Goal: Task Accomplishment & Management: Manage account settings

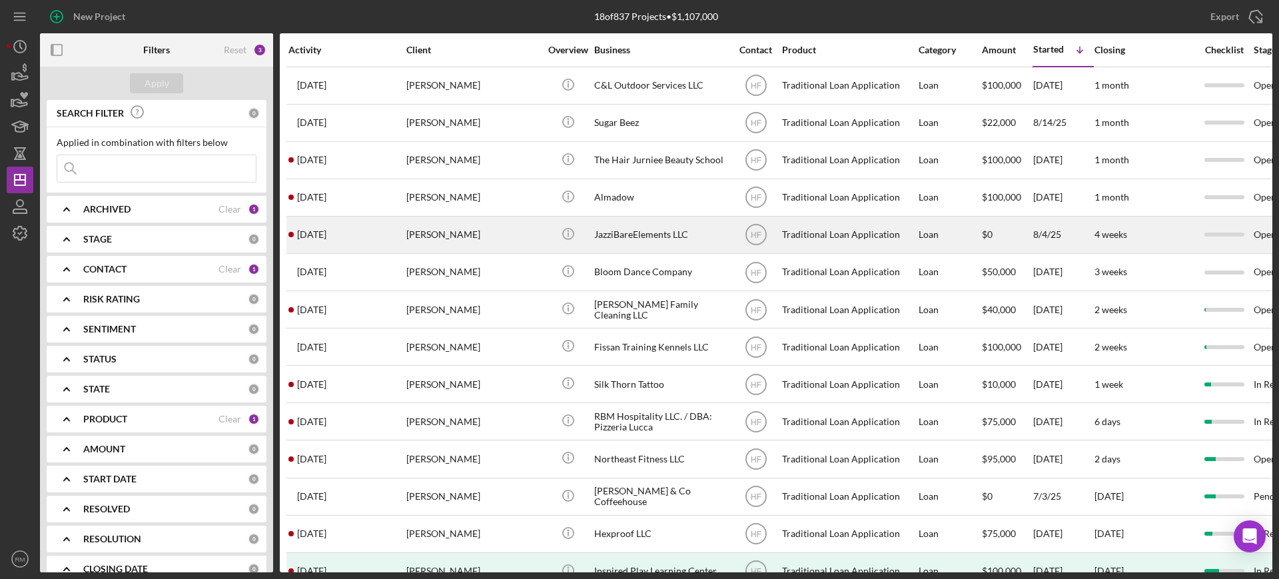
click at [462, 248] on div "Jasmine peacock" at bounding box center [472, 234] width 133 height 35
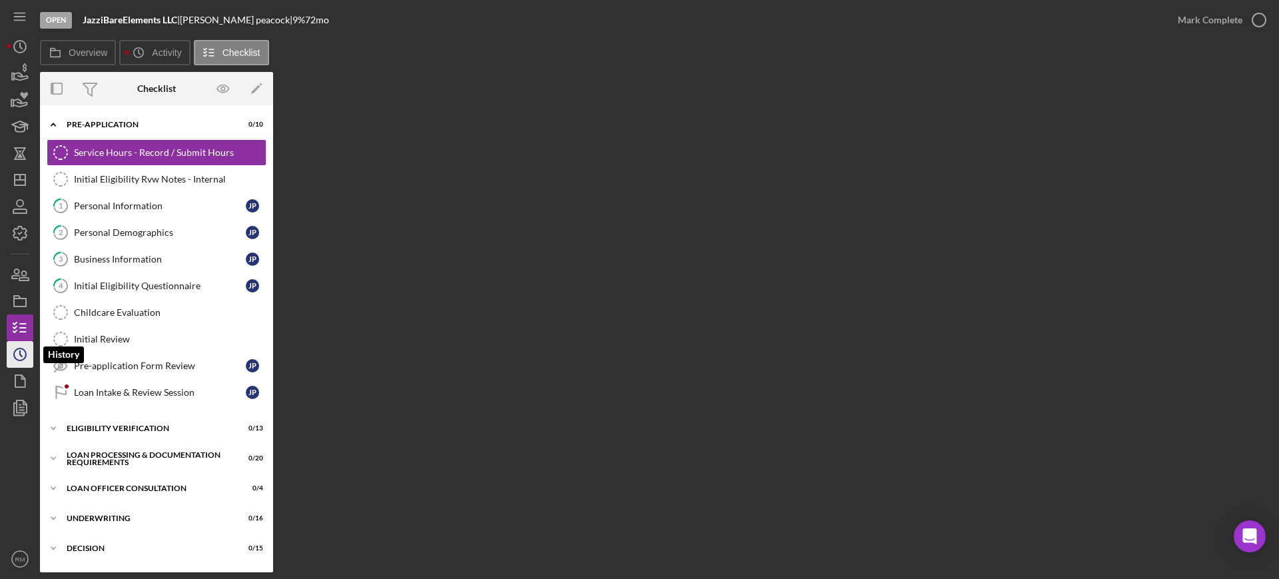
click at [23, 360] on circle "button" at bounding box center [20, 354] width 12 height 12
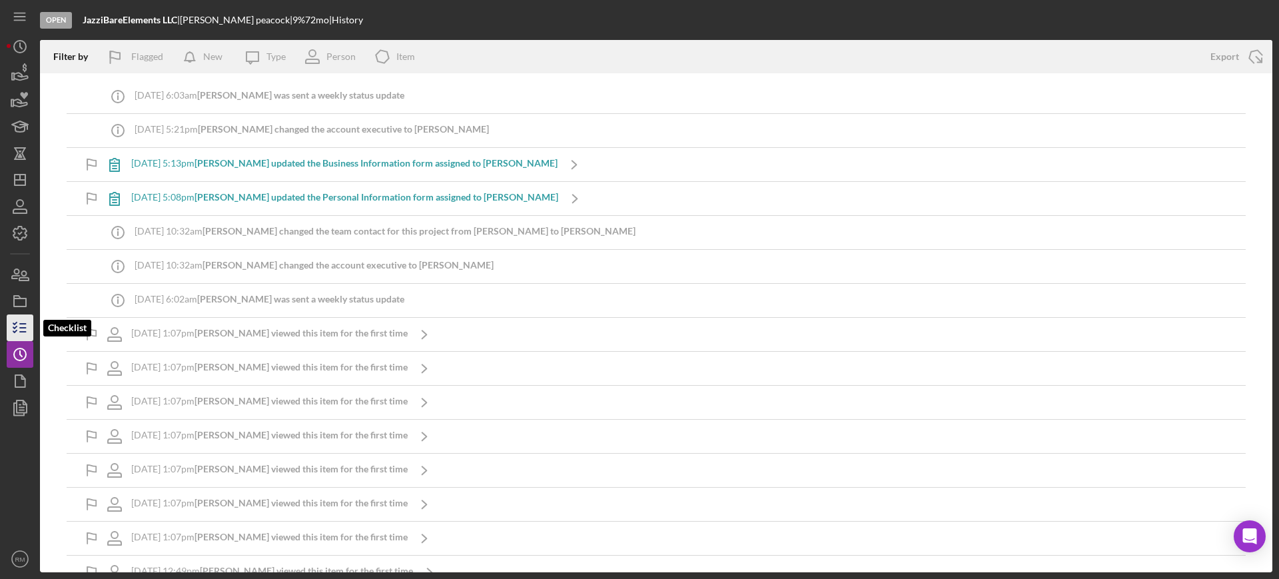
click at [8, 315] on icon "button" at bounding box center [19, 327] width 33 height 33
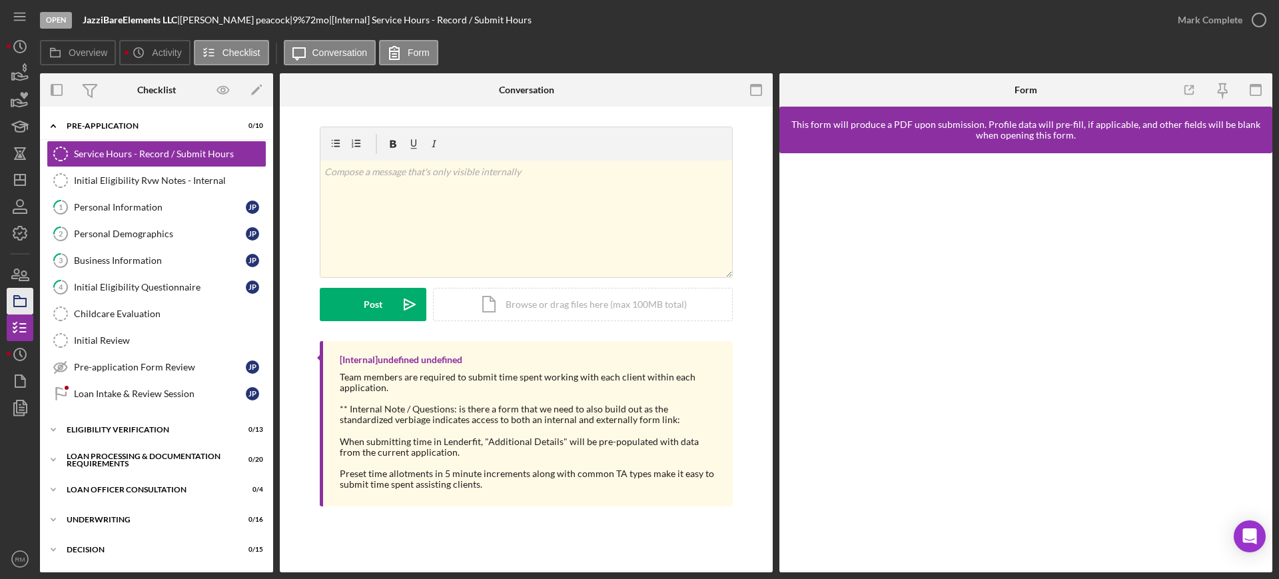
scroll to position [178, 0]
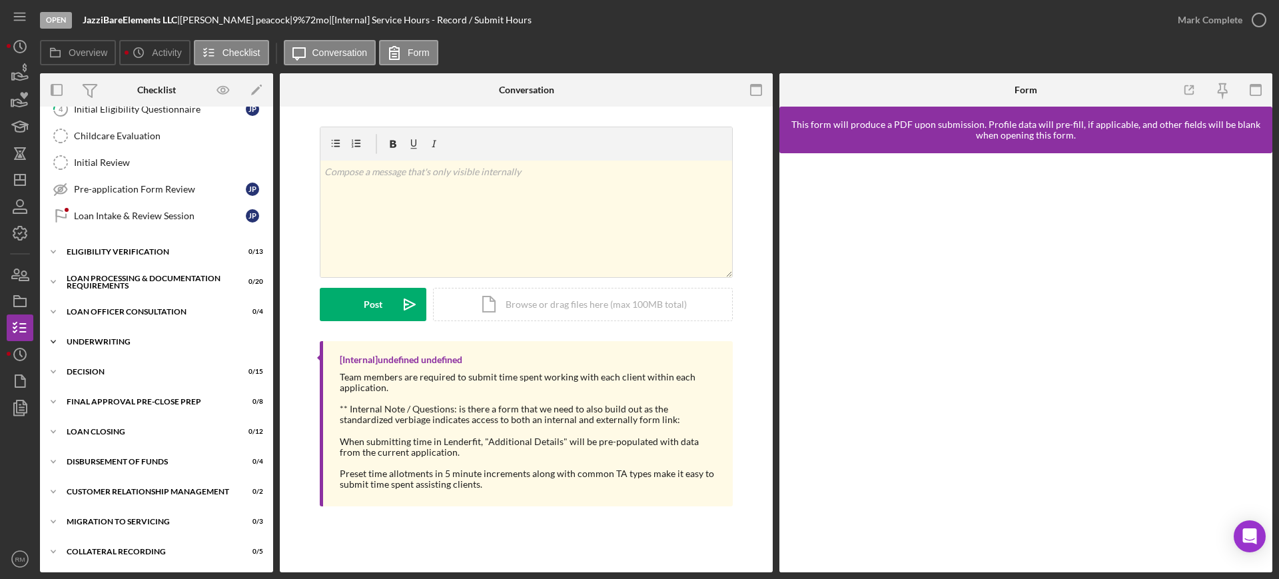
click at [134, 336] on div "Icon/Expander Underwriting 0 / 16" at bounding box center [156, 341] width 233 height 27
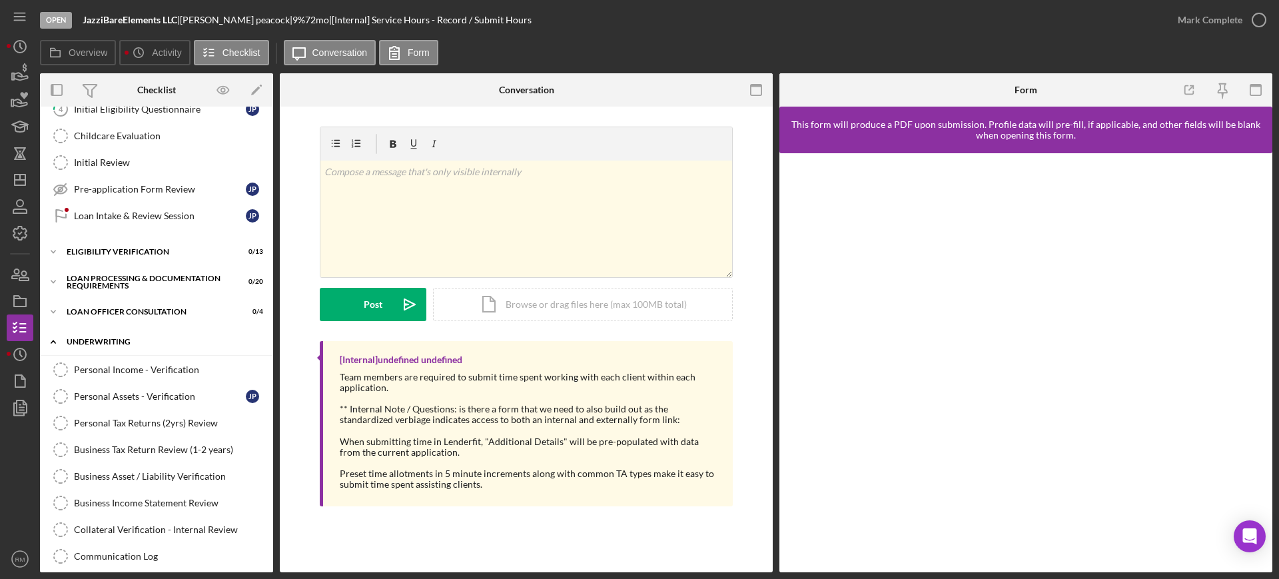
scroll to position [611, 0]
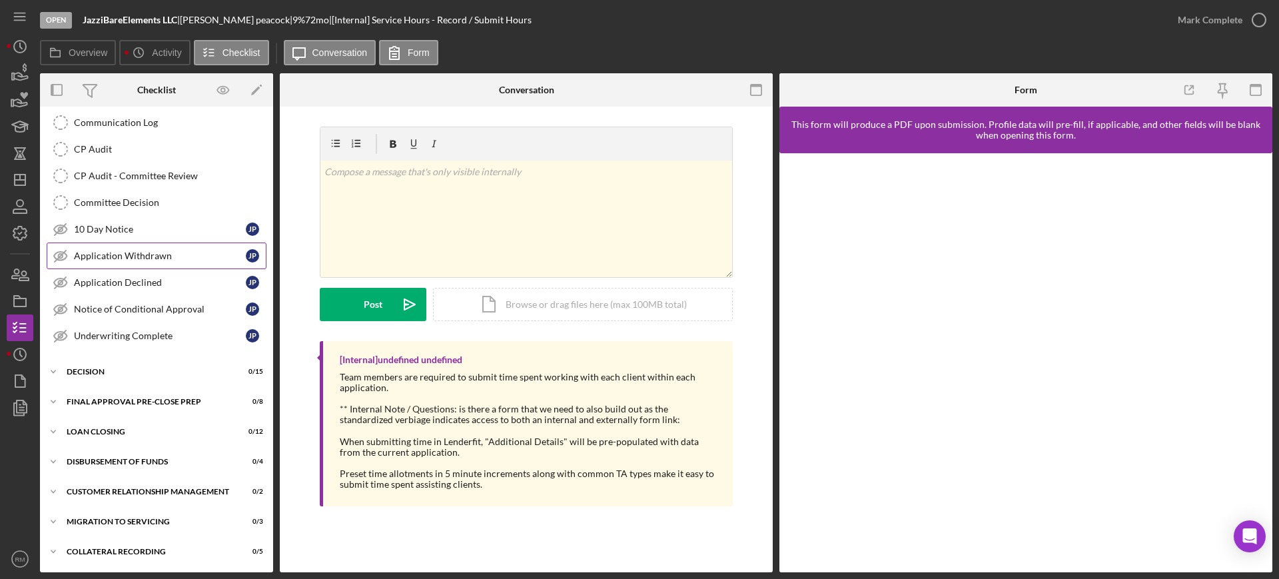
click at [147, 266] on link "Application Withdrawn Application Withdrawn J p" at bounding box center [157, 255] width 220 height 27
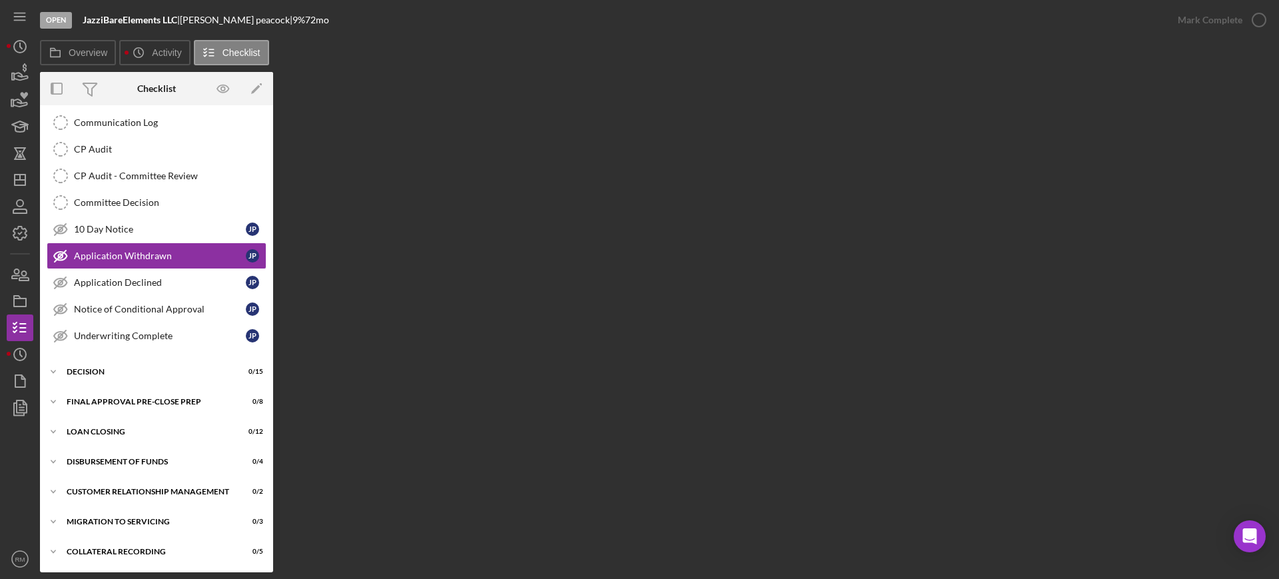
scroll to position [611, 0]
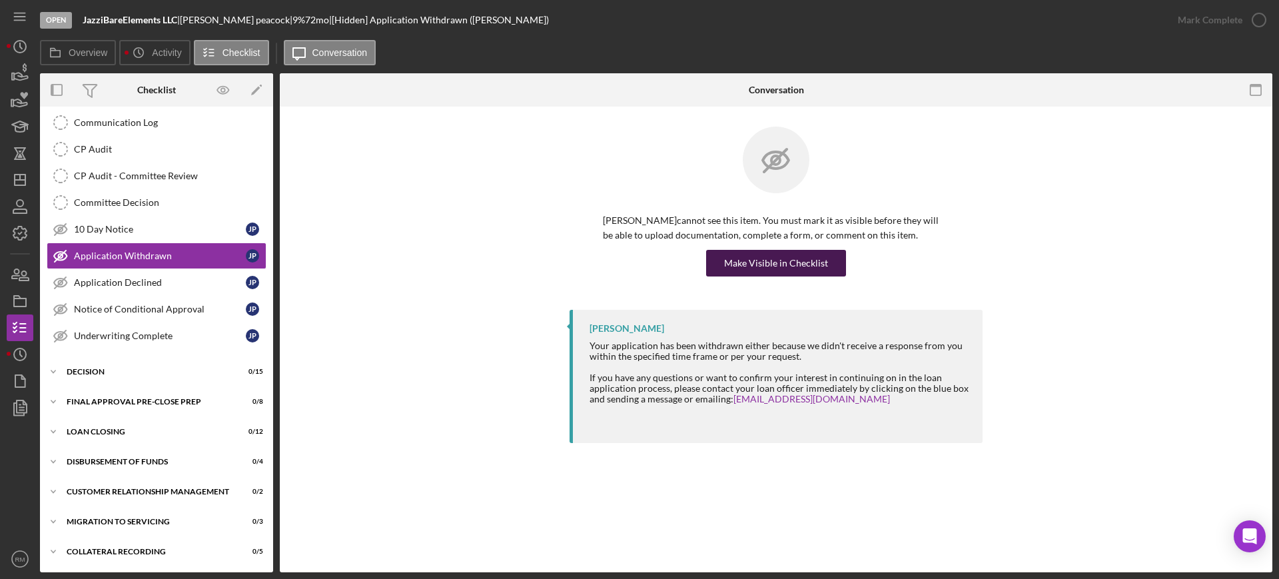
click at [751, 266] on div "Make Visible in Checklist" at bounding box center [776, 263] width 104 height 27
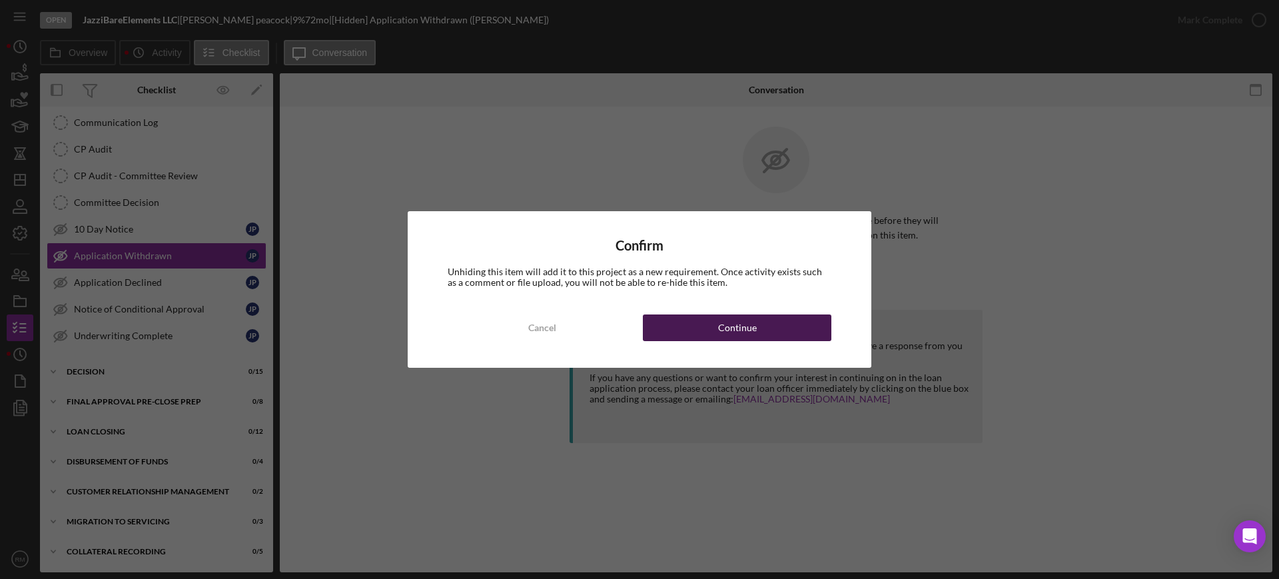
click at [714, 322] on button "Continue" at bounding box center [737, 327] width 188 height 27
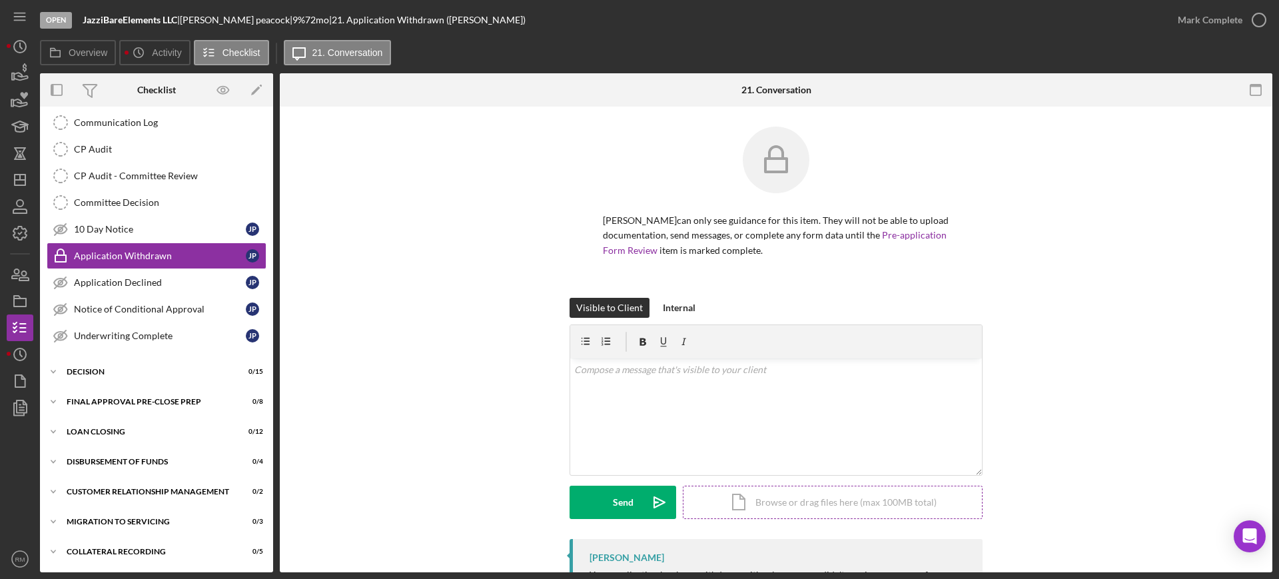
click at [774, 492] on div "Icon/Document Browse or drag files here (max 100MB total) Tap to choose files o…" at bounding box center [833, 501] width 300 height 33
click at [723, 377] on div "v Color teal Color pink Remove color Add row above Add row below Add column bef…" at bounding box center [776, 391] width 412 height 66
paste div
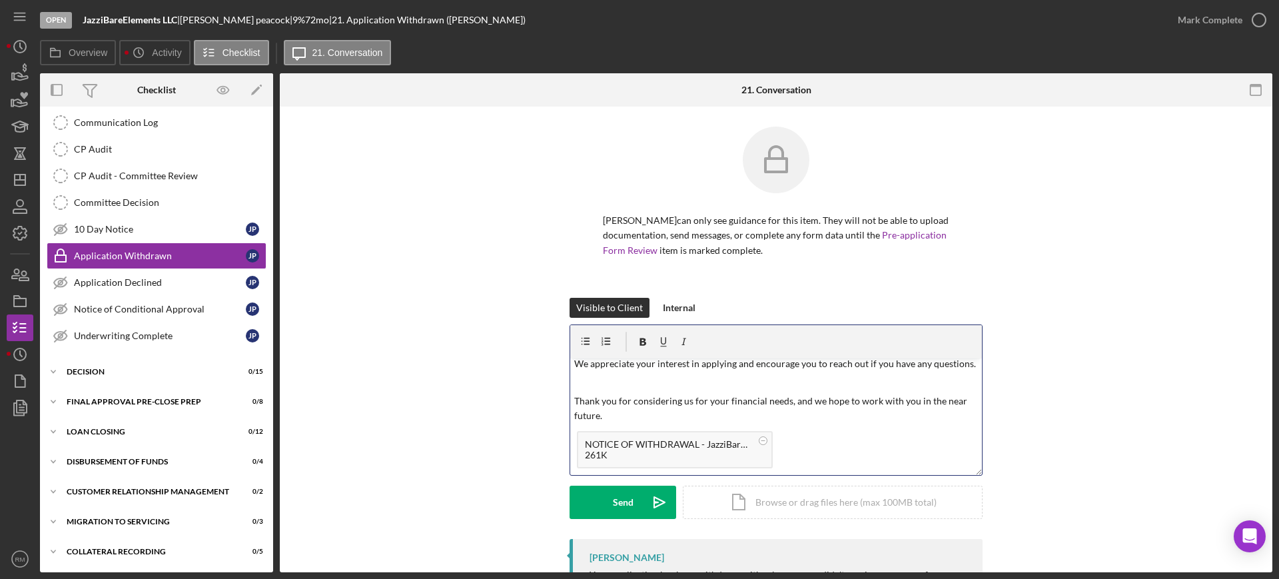
scroll to position [0, 0]
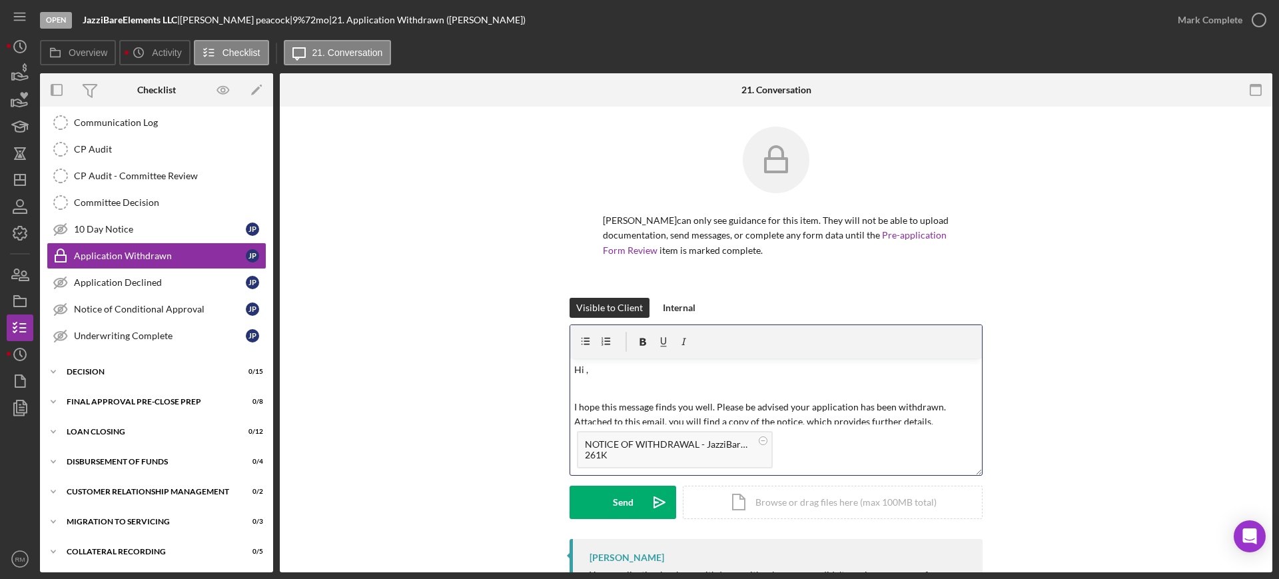
click at [691, 375] on p "Hi ," at bounding box center [776, 369] width 404 height 15
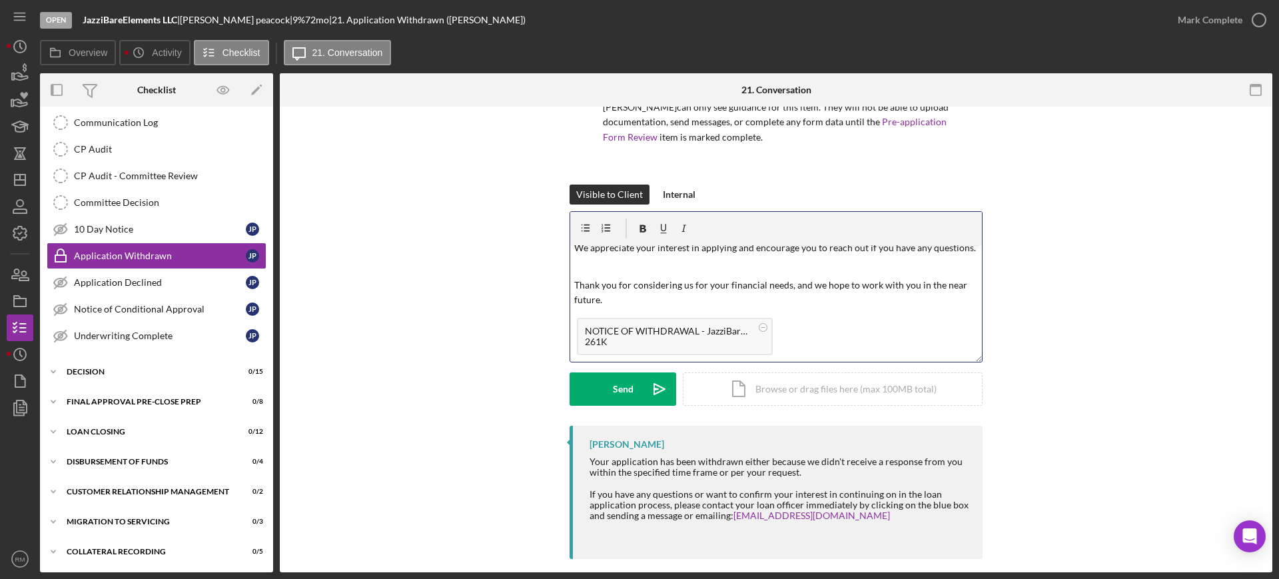
scroll to position [127, 0]
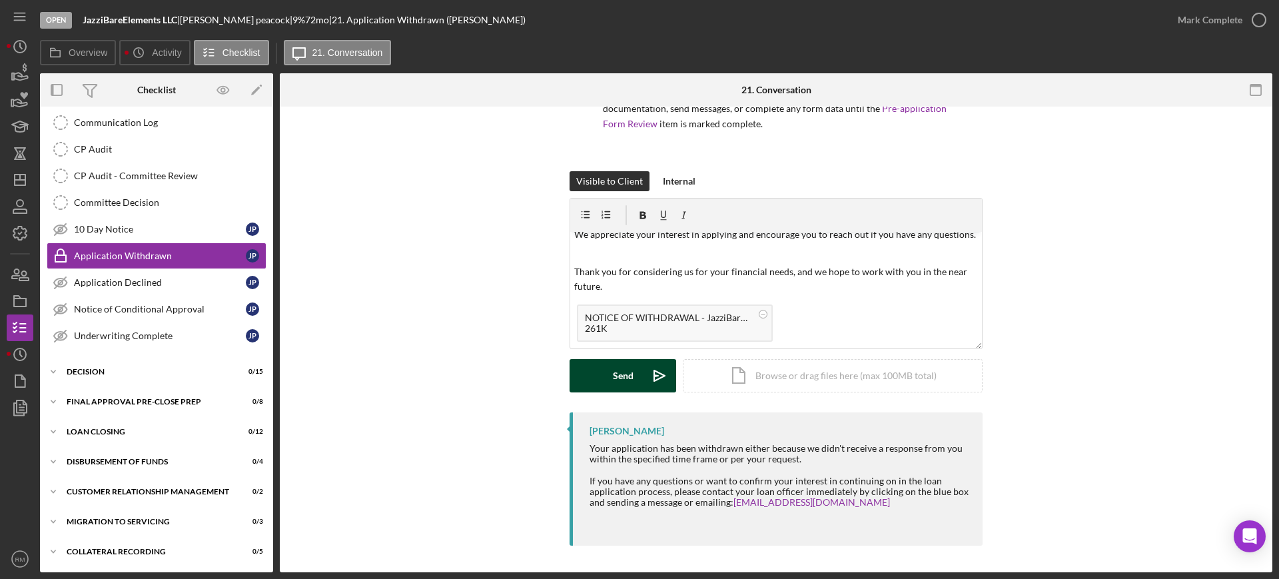
click at [619, 375] on div "Send" at bounding box center [623, 375] width 21 height 33
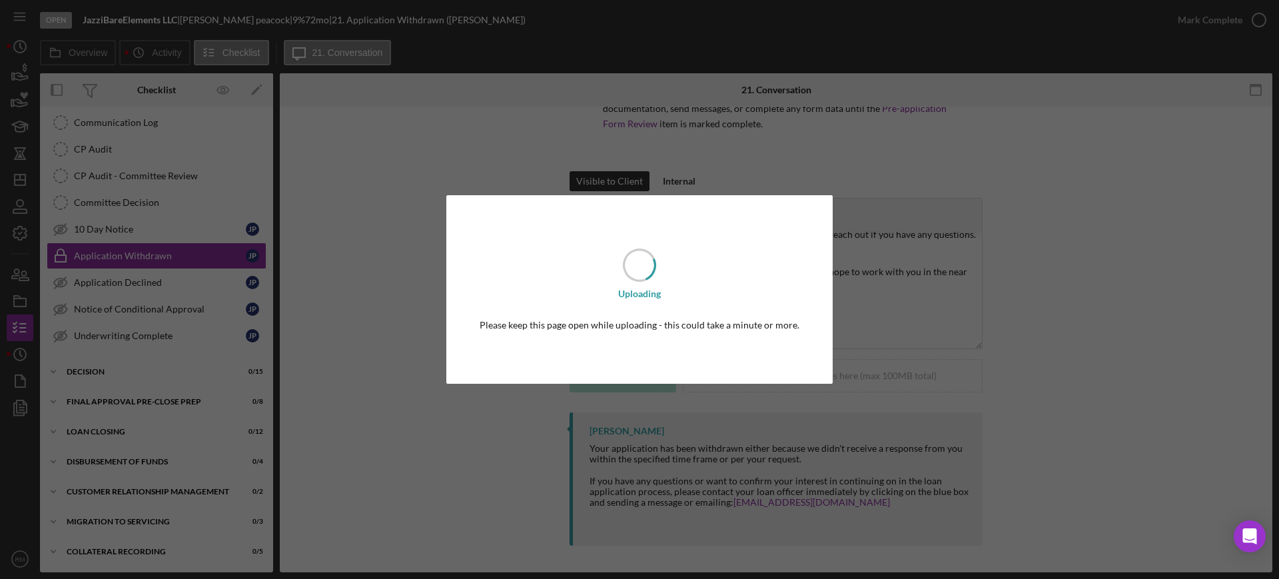
scroll to position [0, 0]
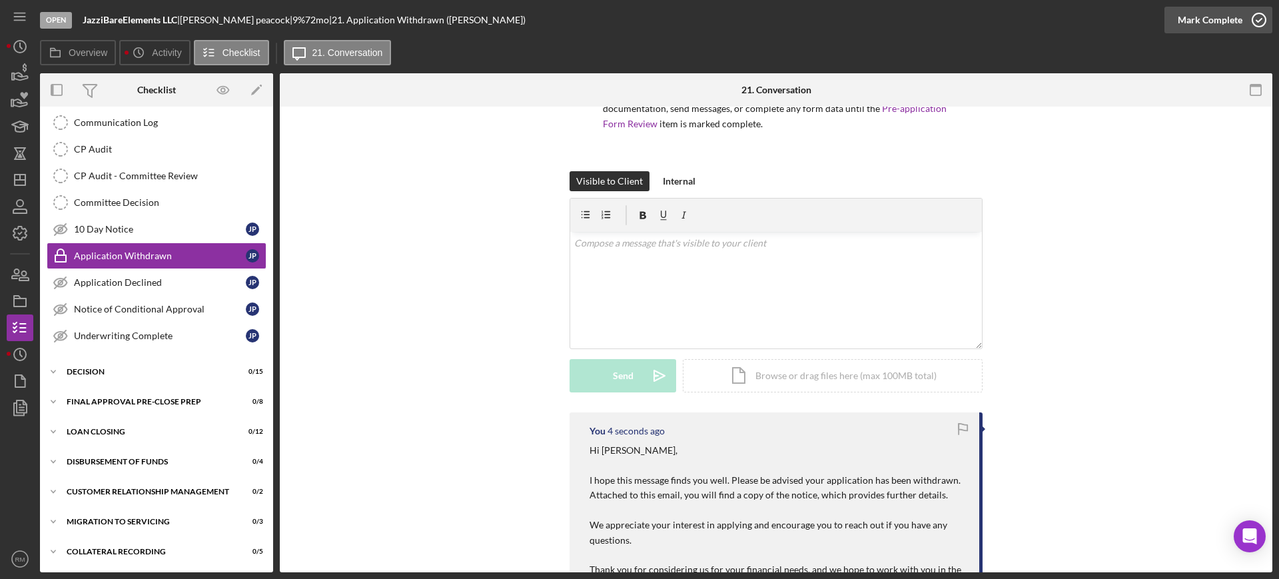
click at [1179, 21] on div "Mark Complete" at bounding box center [1209, 20] width 65 height 27
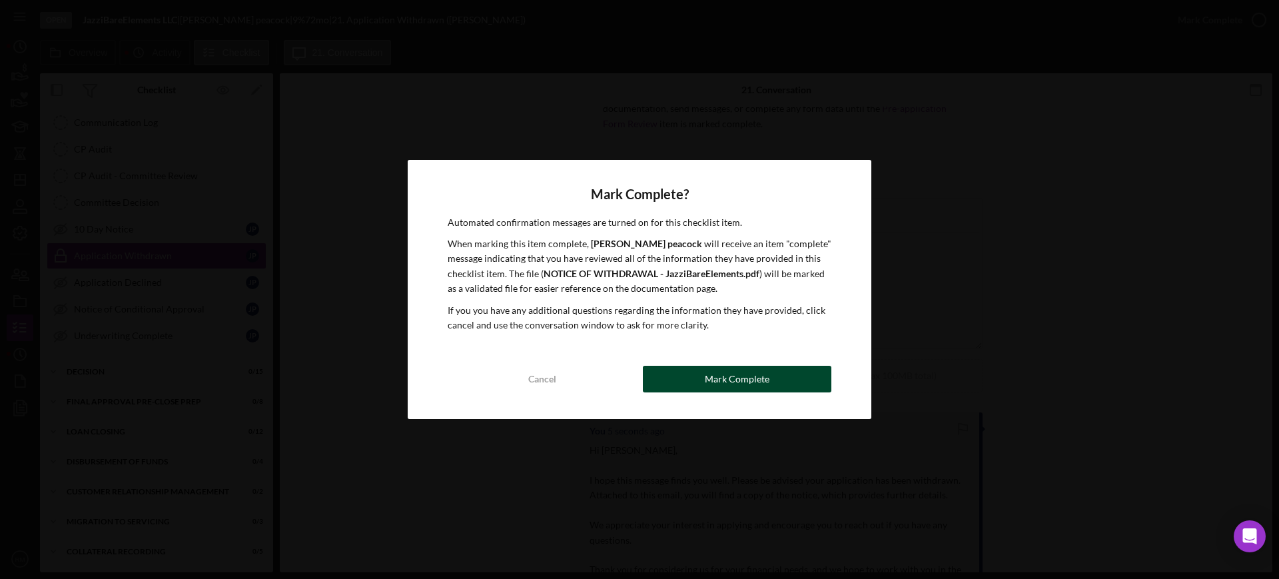
click at [751, 385] on div "Mark Complete" at bounding box center [737, 379] width 65 height 27
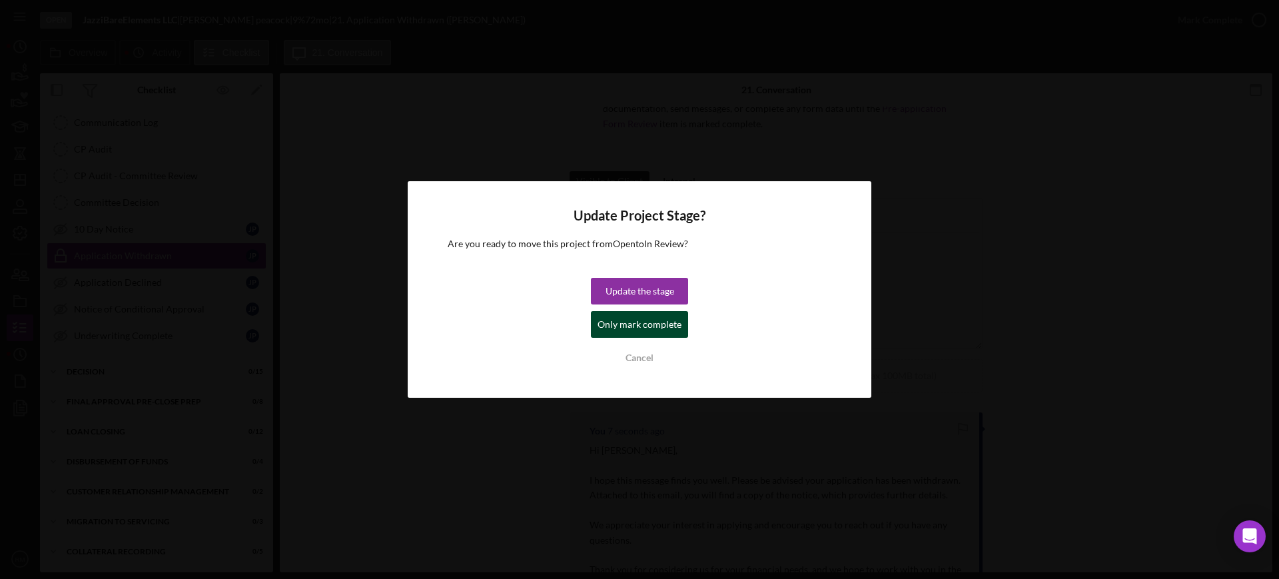
click at [637, 320] on div "Only mark complete" at bounding box center [639, 324] width 84 height 27
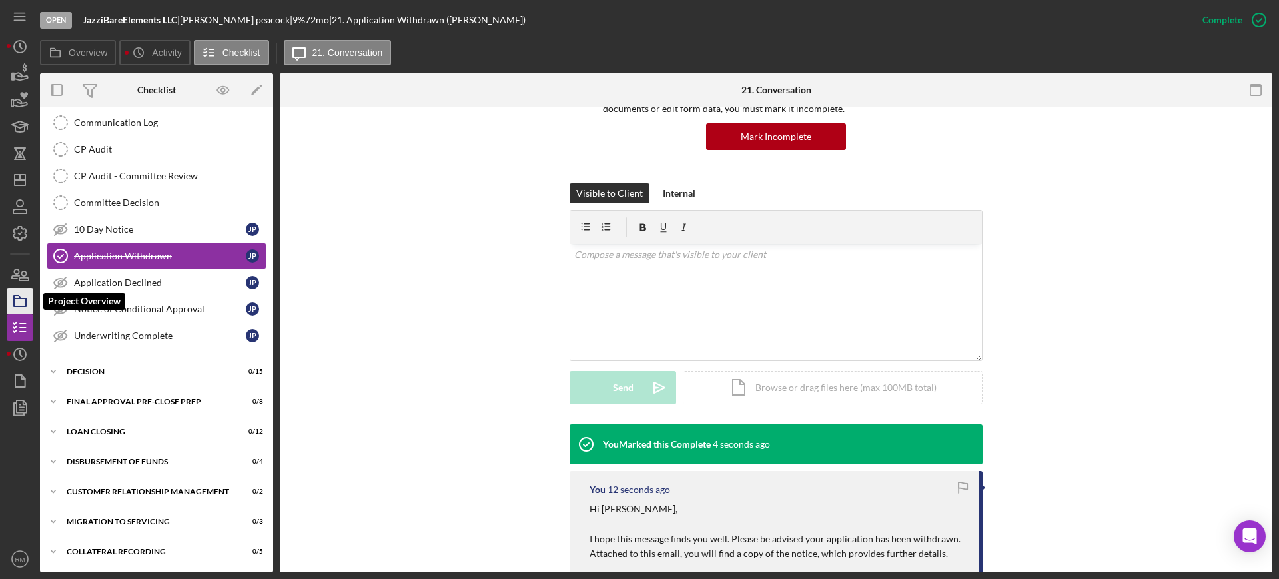
click at [25, 310] on icon "button" at bounding box center [19, 300] width 33 height 33
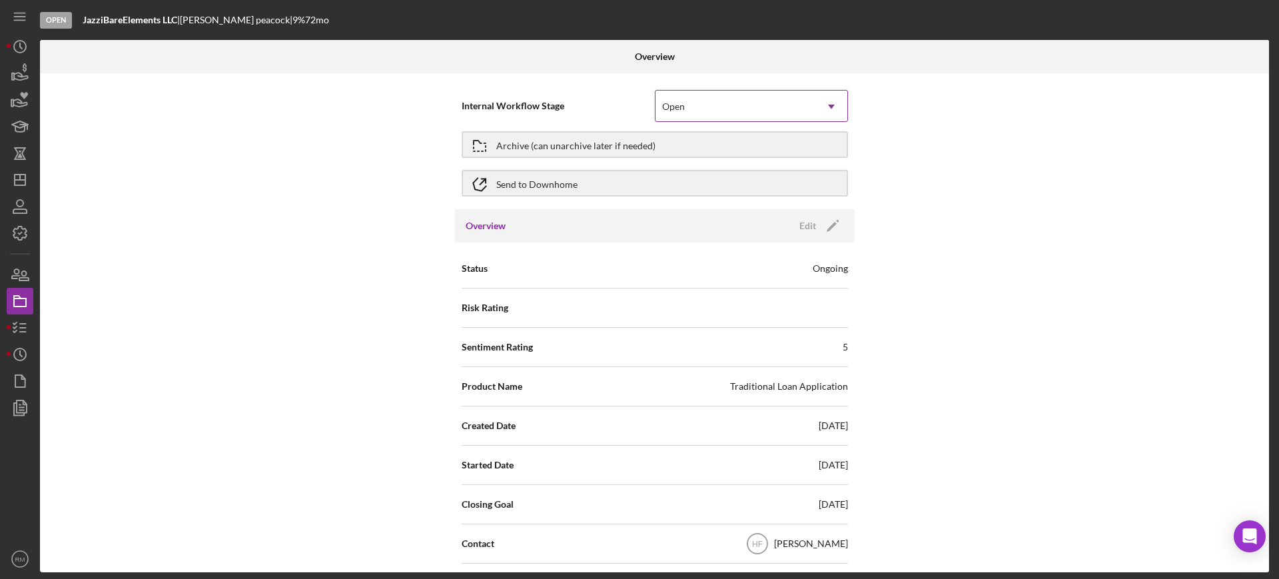
click at [725, 113] on div "Open" at bounding box center [735, 106] width 160 height 31
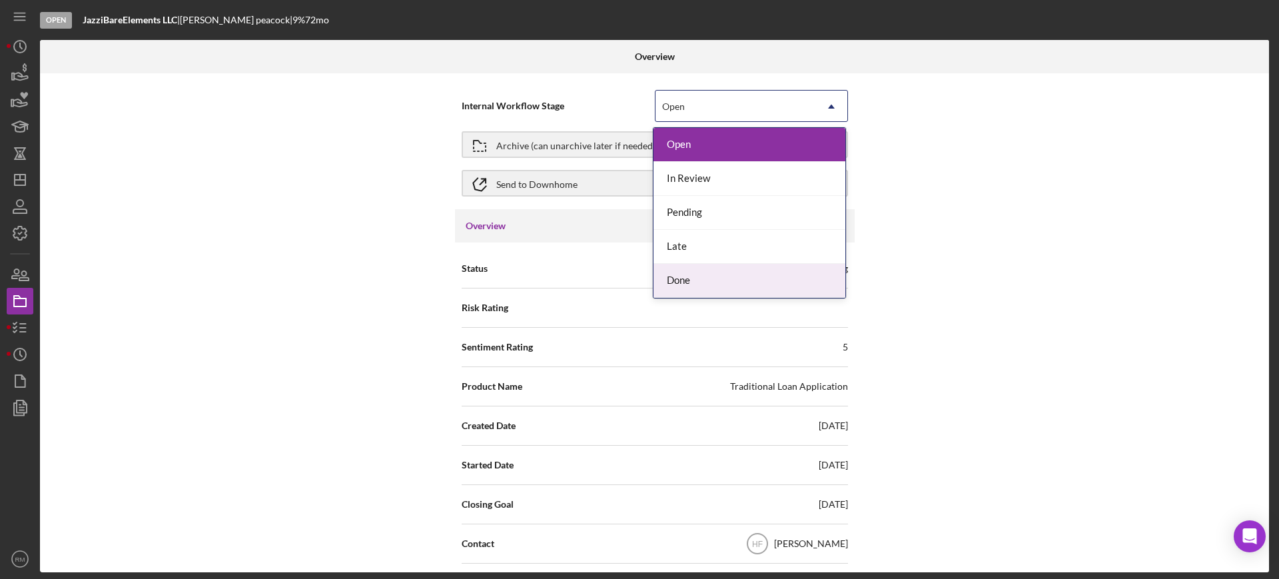
click at [724, 274] on div "Done" at bounding box center [749, 281] width 192 height 34
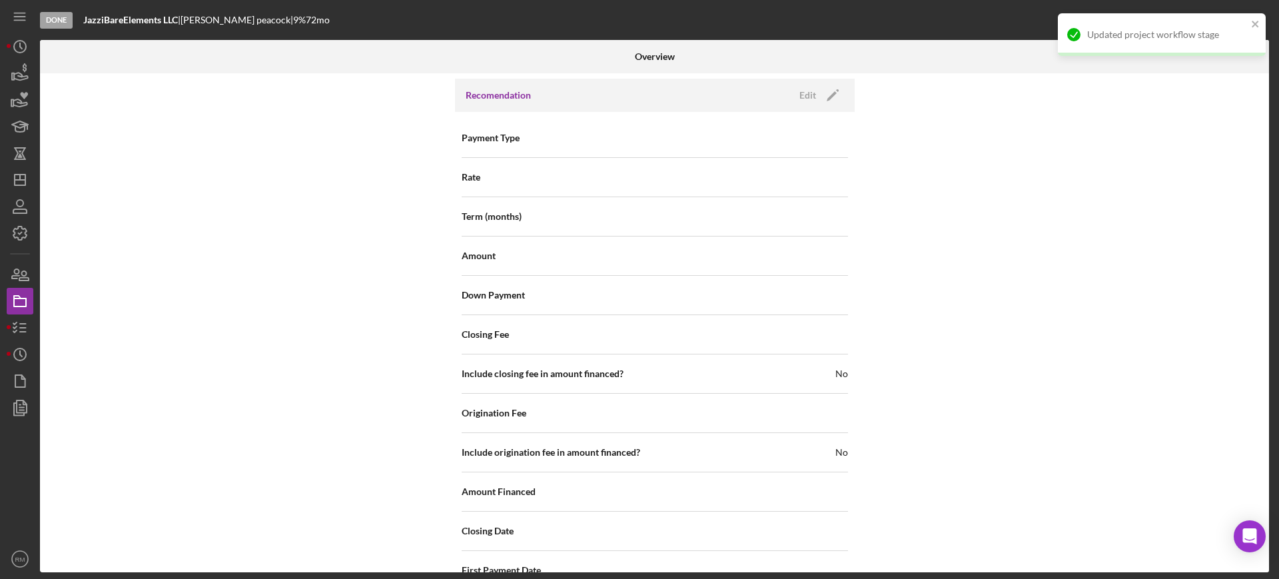
scroll to position [1493, 0]
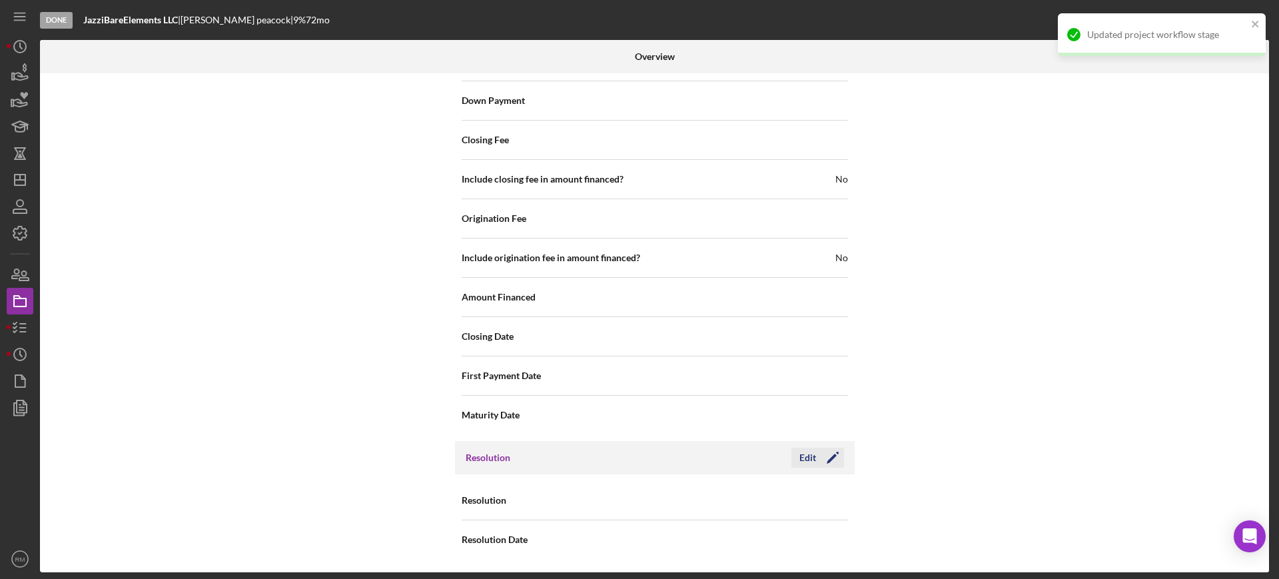
click at [817, 461] on icon "Icon/Edit" at bounding box center [832, 457] width 33 height 33
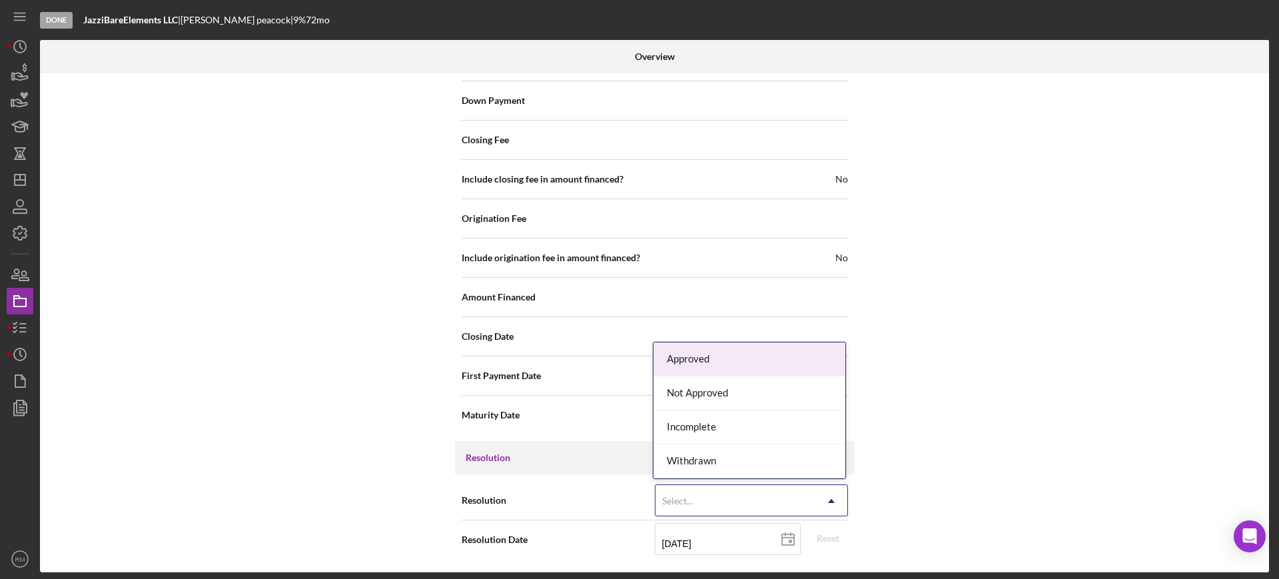
click at [721, 493] on div "Select..." at bounding box center [735, 500] width 160 height 31
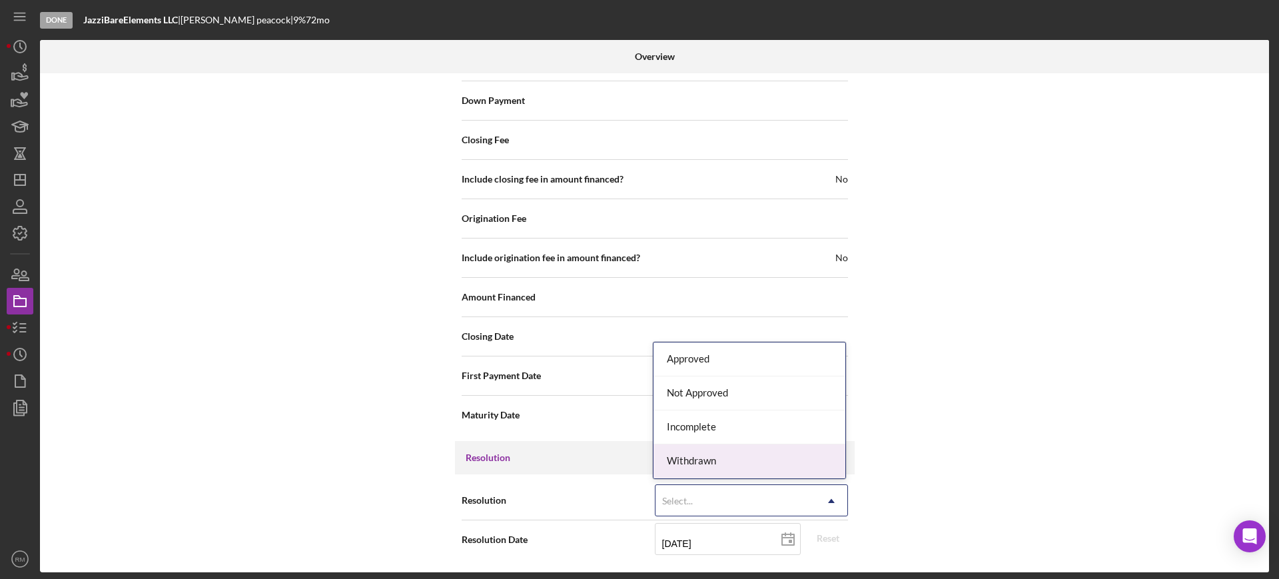
click at [716, 466] on div "Withdrawn" at bounding box center [749, 461] width 192 height 34
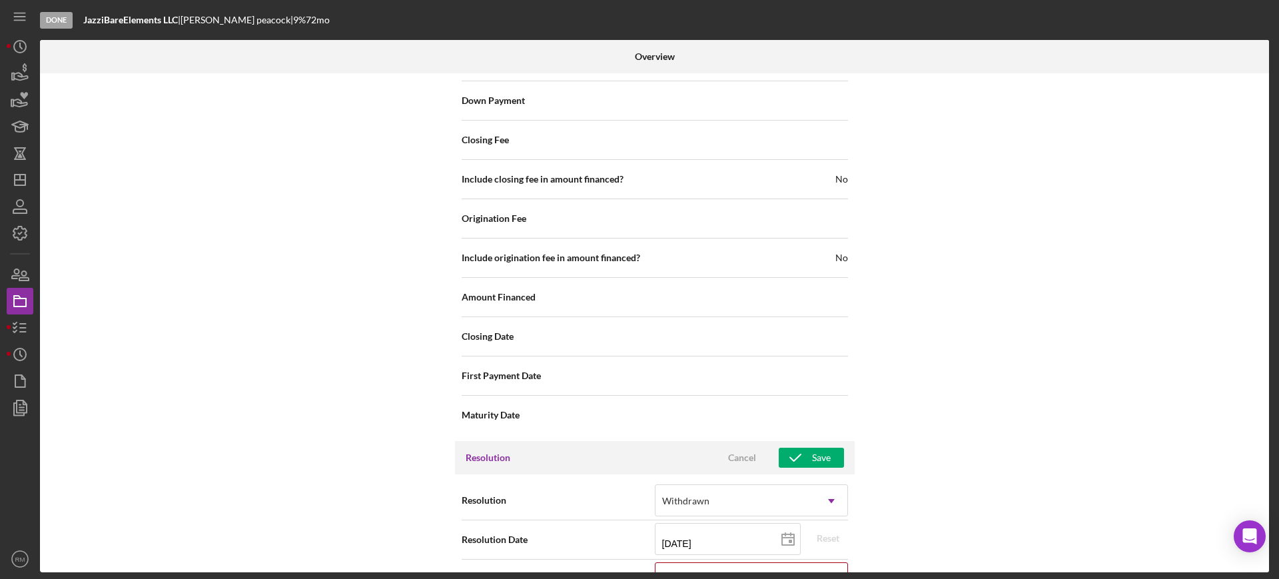
scroll to position [1578, 0]
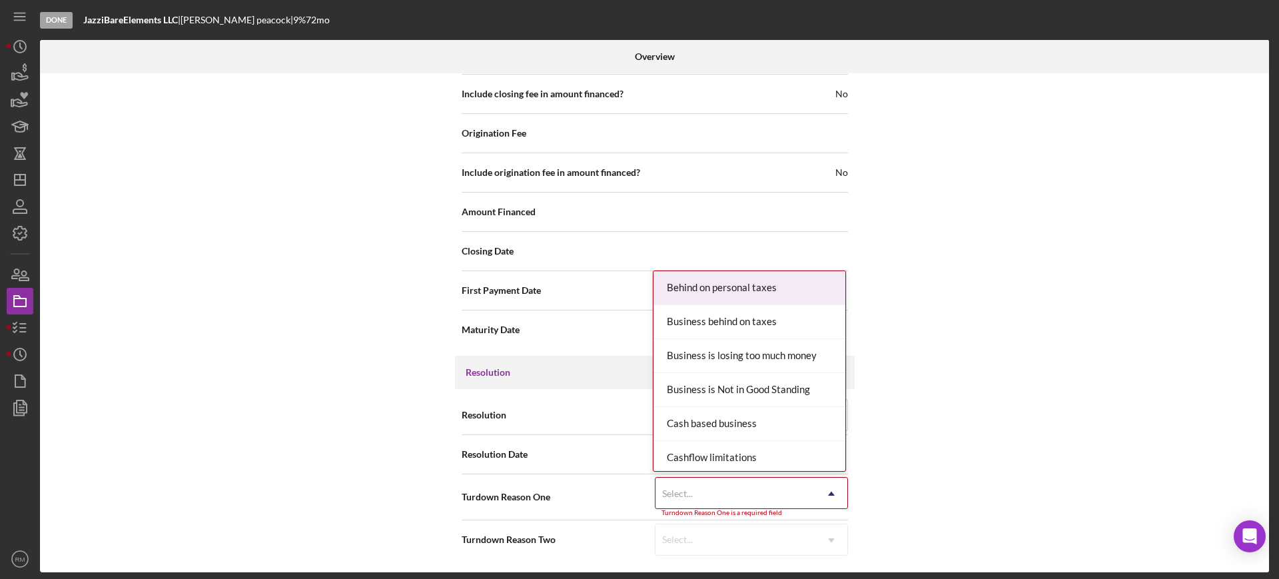
click at [705, 483] on div "Select..." at bounding box center [735, 493] width 160 height 31
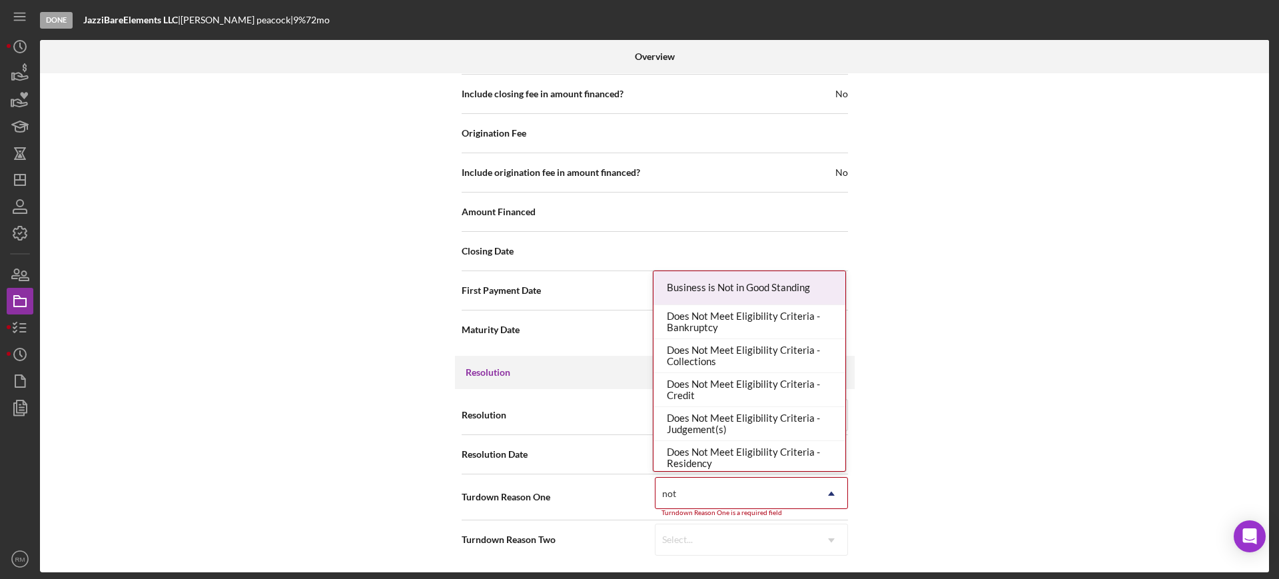
type input "not r"
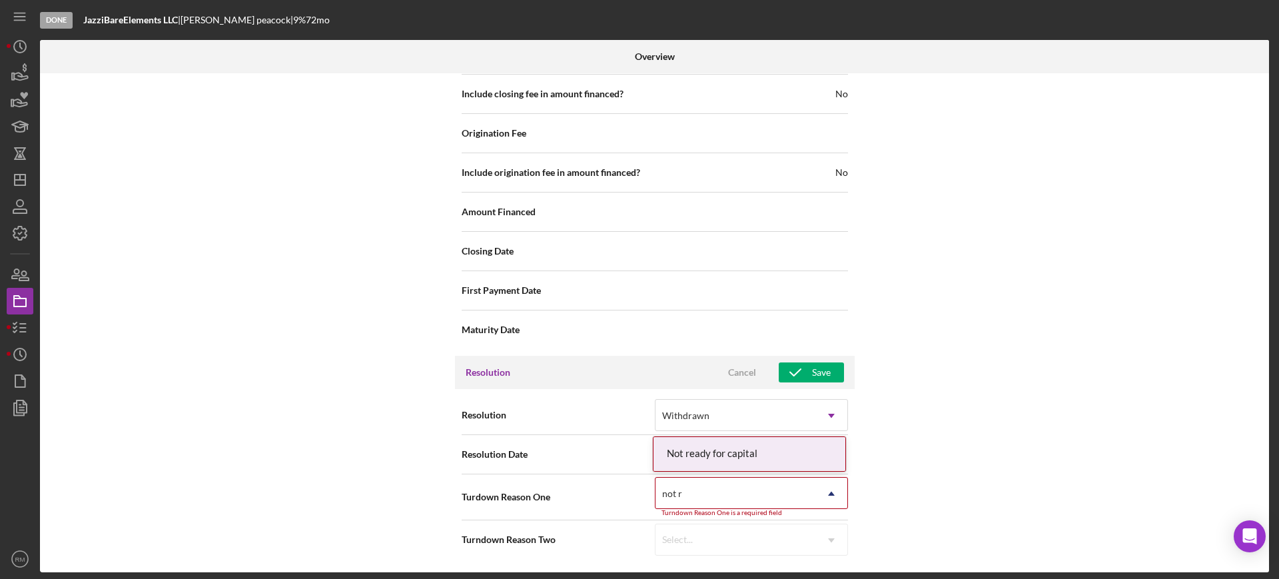
click at [732, 463] on div "Not ready for capital" at bounding box center [749, 454] width 192 height 34
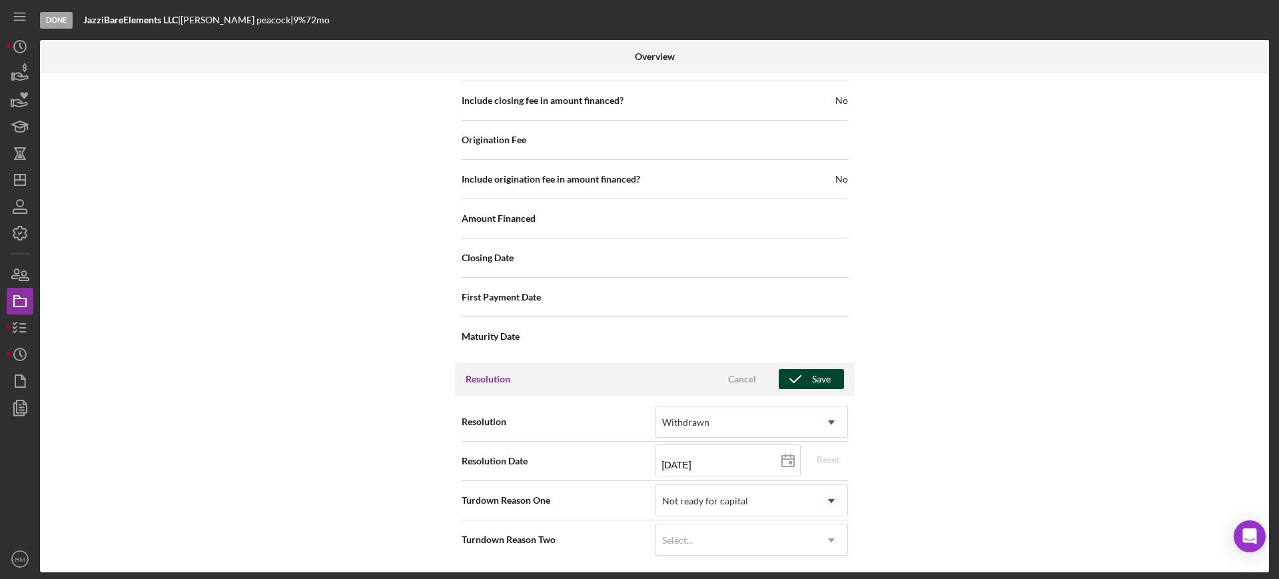
click at [804, 371] on icon "button" at bounding box center [794, 378] width 33 height 33
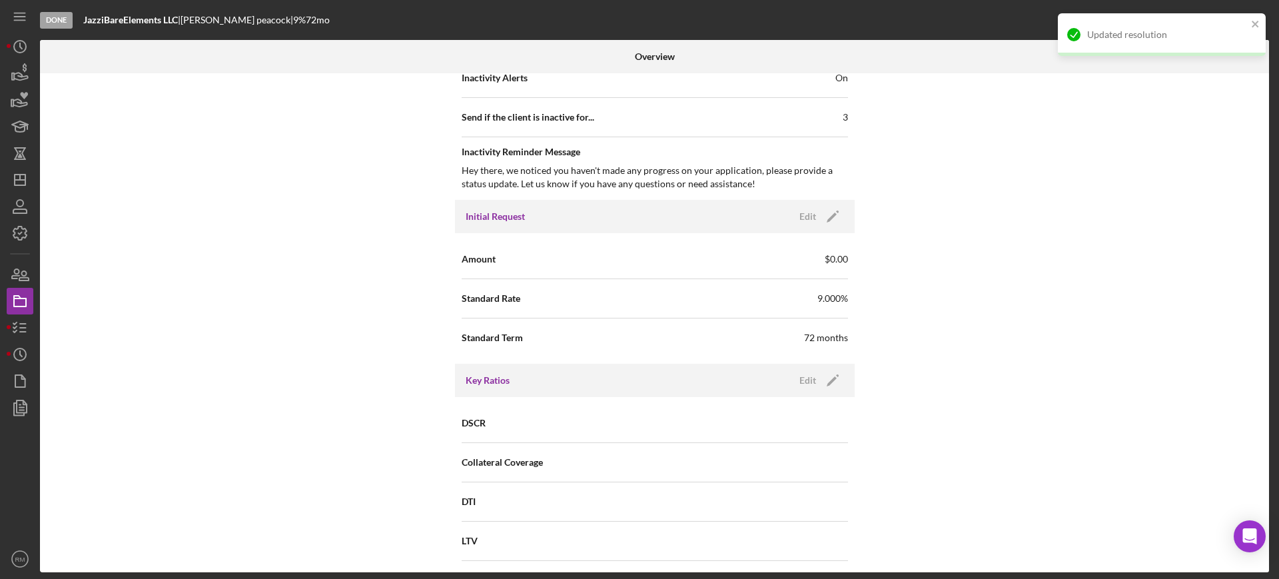
scroll to position [0, 0]
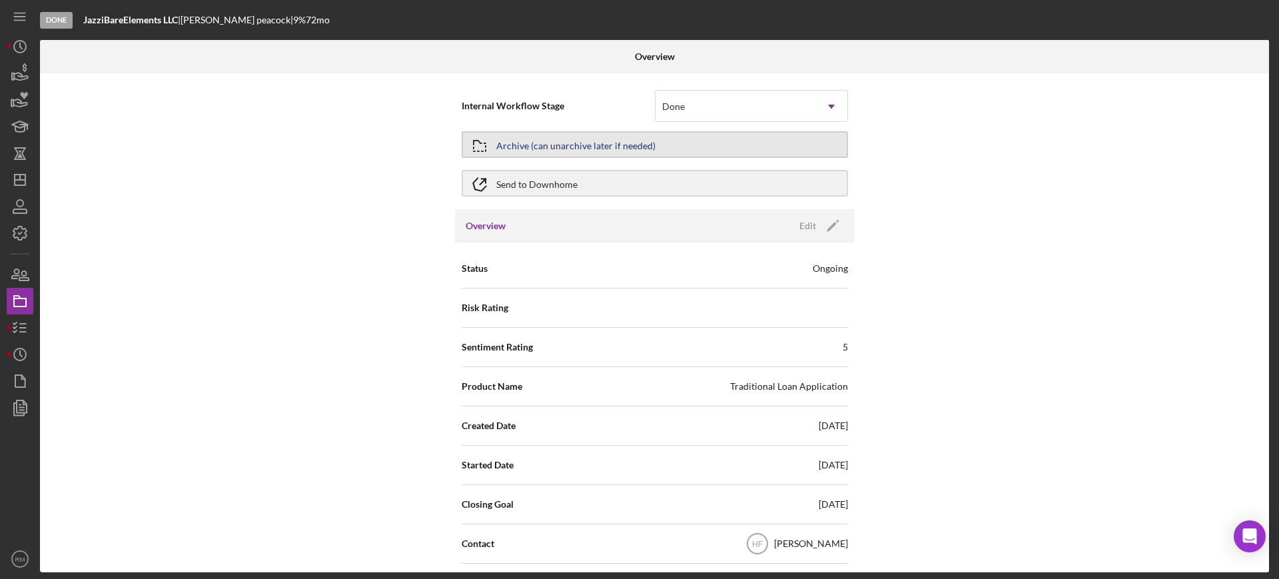
click at [552, 149] on div "Archive (can unarchive later if needed)" at bounding box center [575, 145] width 159 height 24
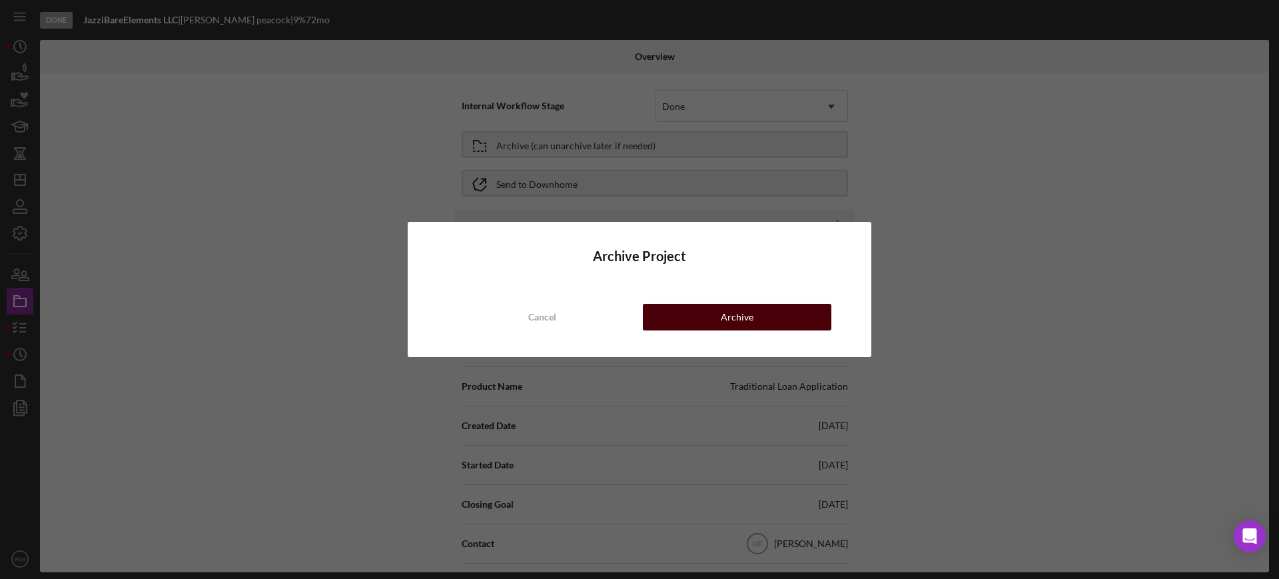
click at [691, 321] on button "Archive" at bounding box center [737, 317] width 188 height 27
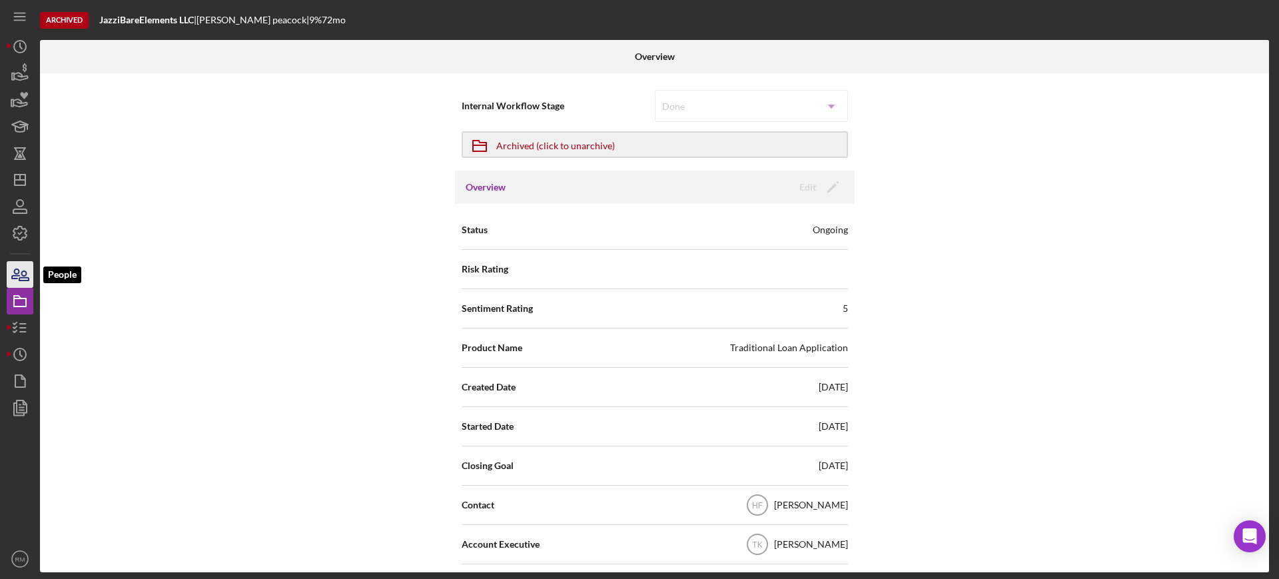
click at [26, 266] on icon "button" at bounding box center [19, 274] width 33 height 33
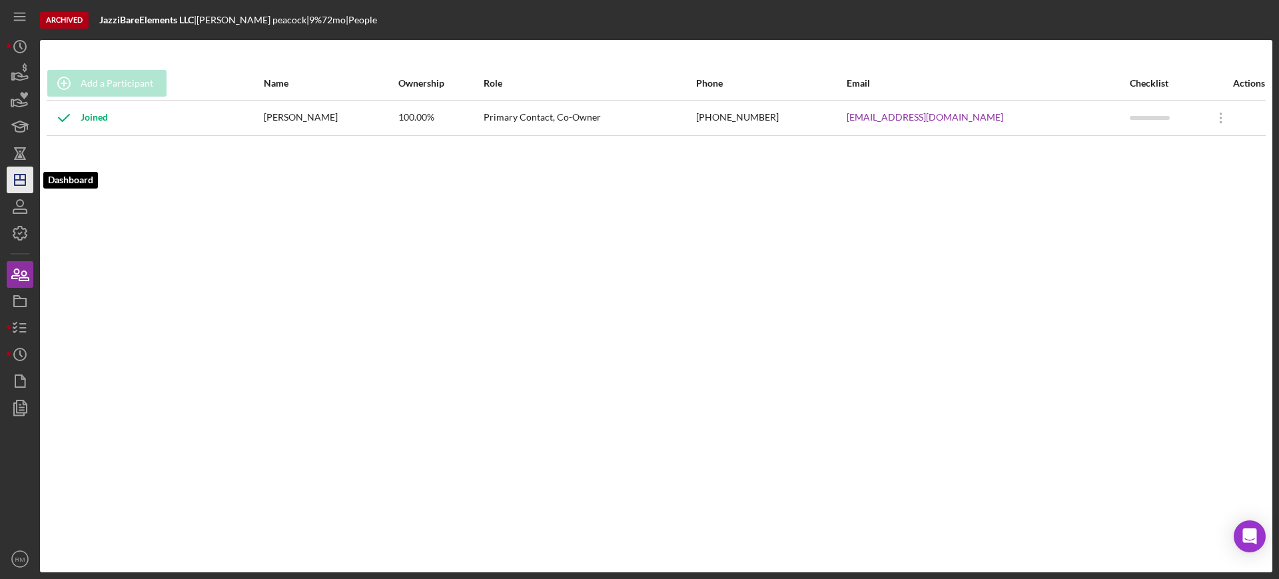
click at [18, 187] on icon "Icon/Dashboard" at bounding box center [19, 179] width 33 height 33
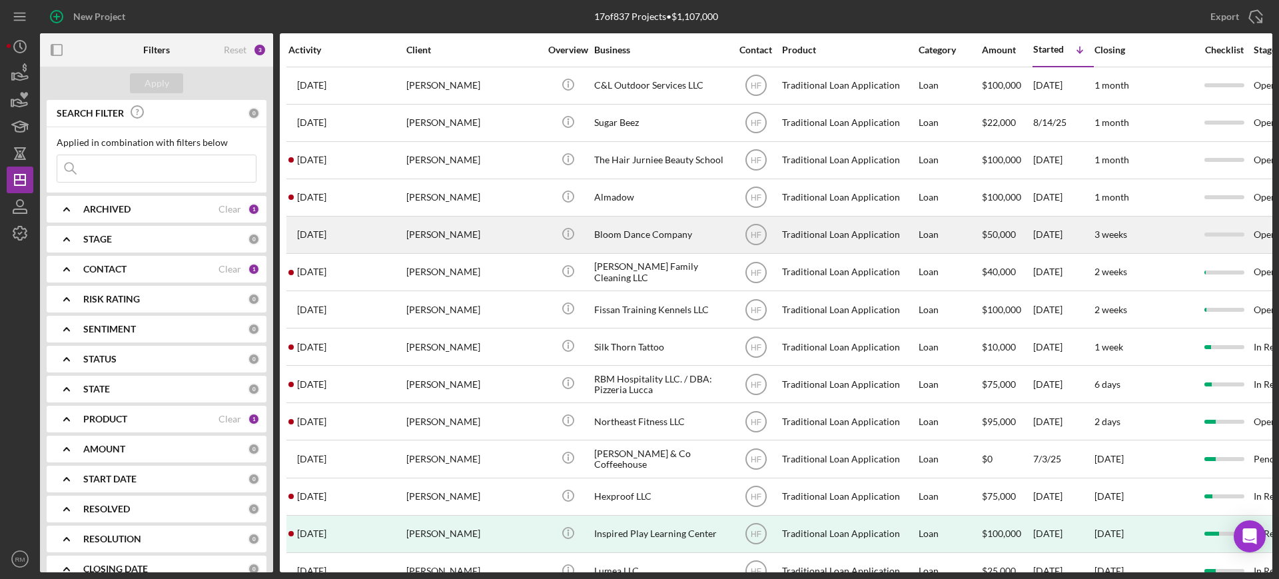
click at [310, 226] on div "4 weeks ago Kara Wolf" at bounding box center [346, 234] width 117 height 35
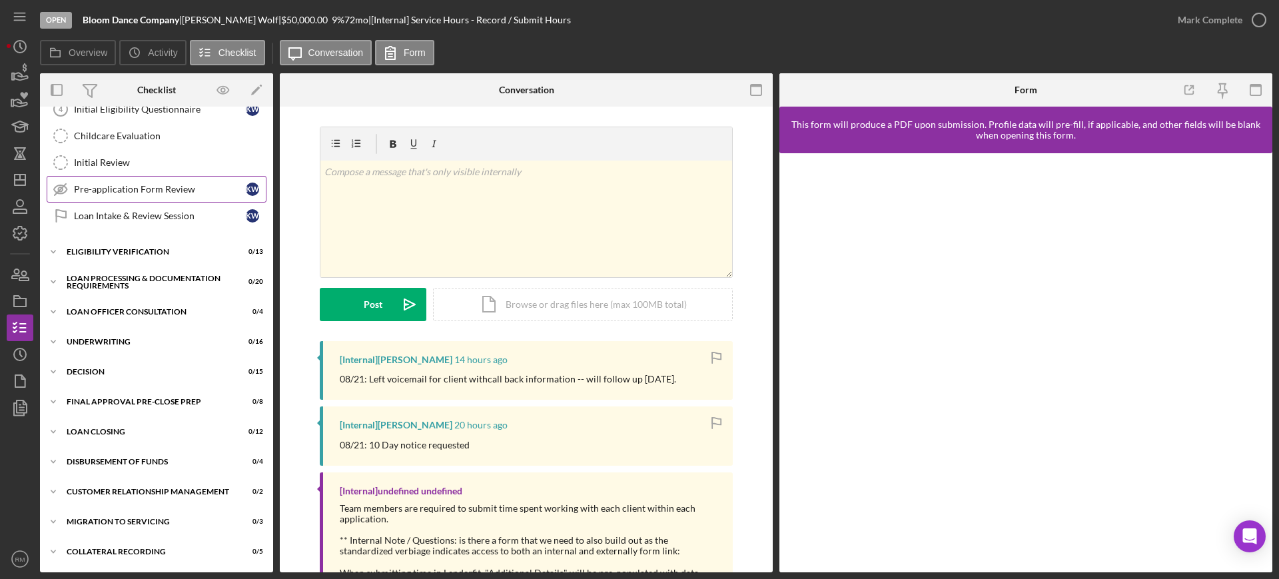
scroll to position [166, 0]
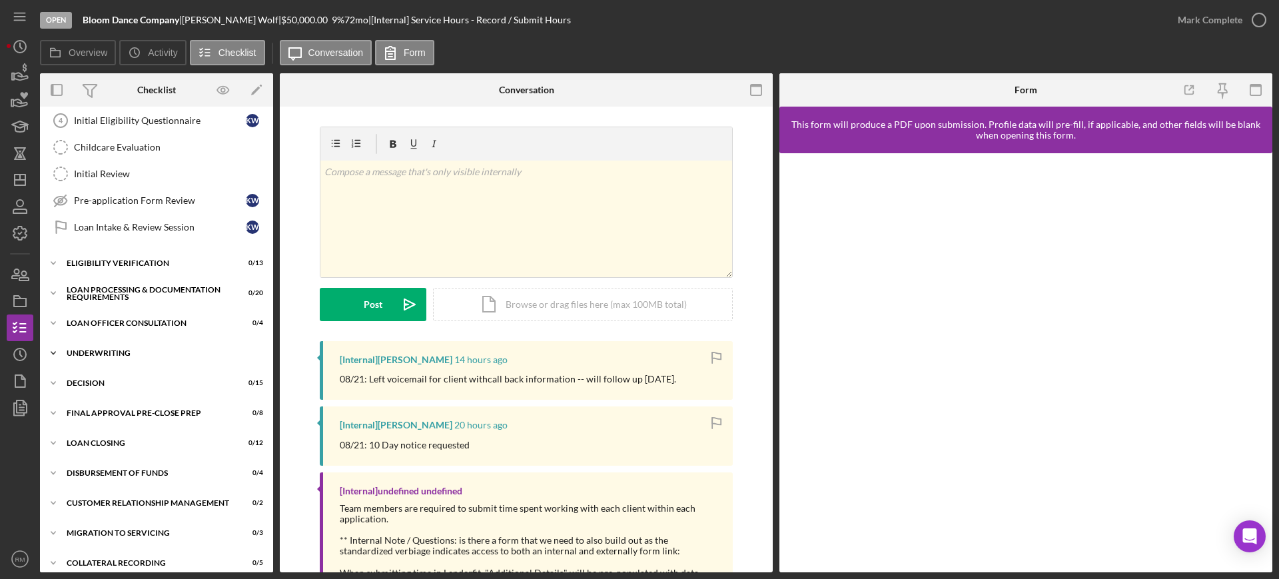
click at [134, 355] on div "Underwriting" at bounding box center [162, 353] width 190 height 8
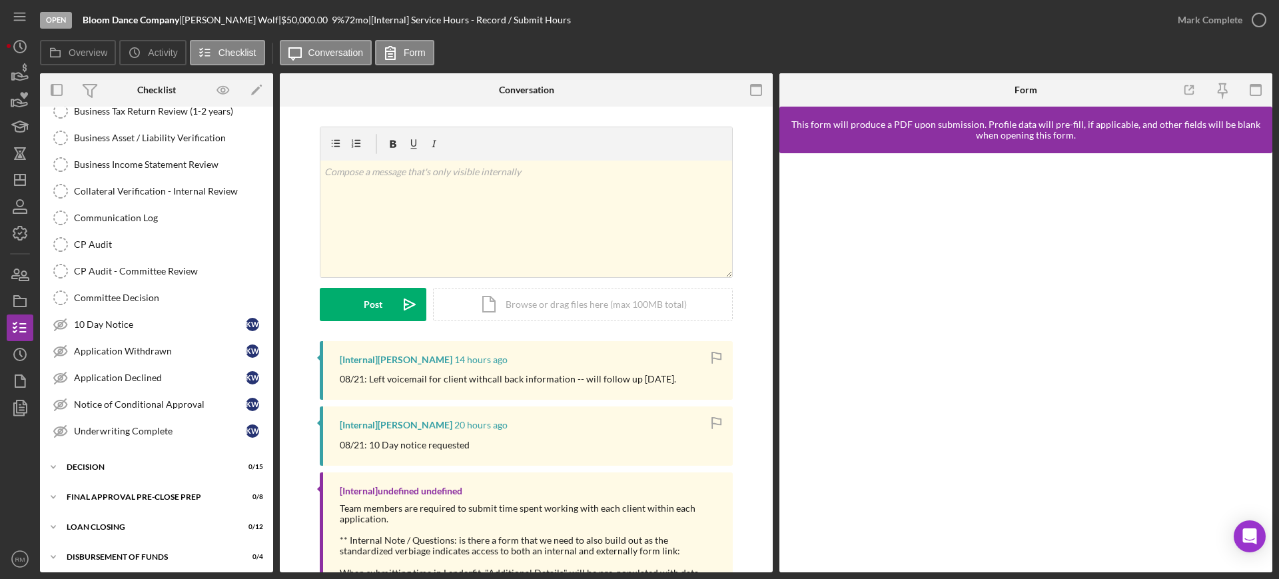
scroll to position [517, 0]
click at [99, 331] on link "10 Day Notice 10 Day Notice K W" at bounding box center [157, 323] width 220 height 27
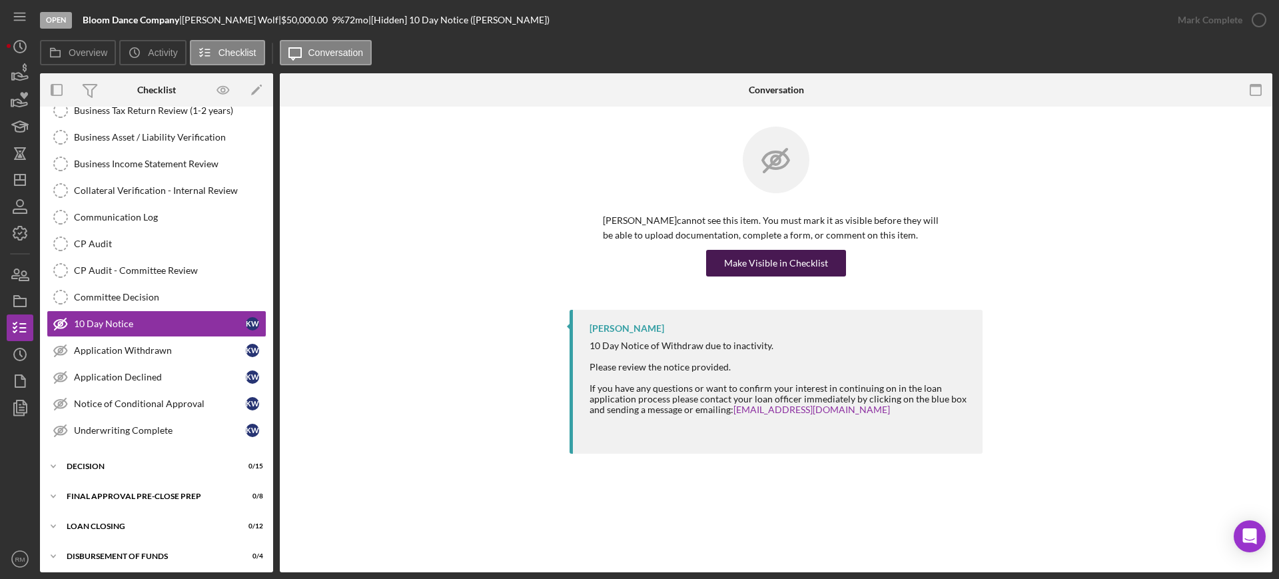
click at [791, 270] on div "Make Visible in Checklist" at bounding box center [776, 263] width 104 height 27
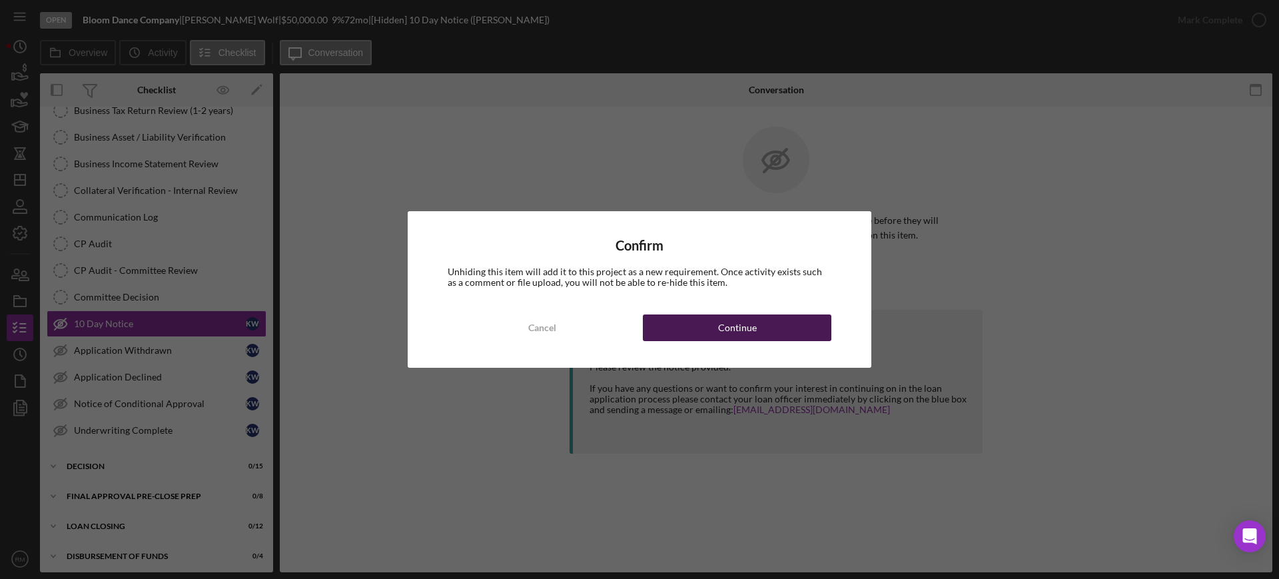
click at [764, 324] on button "Continue" at bounding box center [737, 327] width 188 height 27
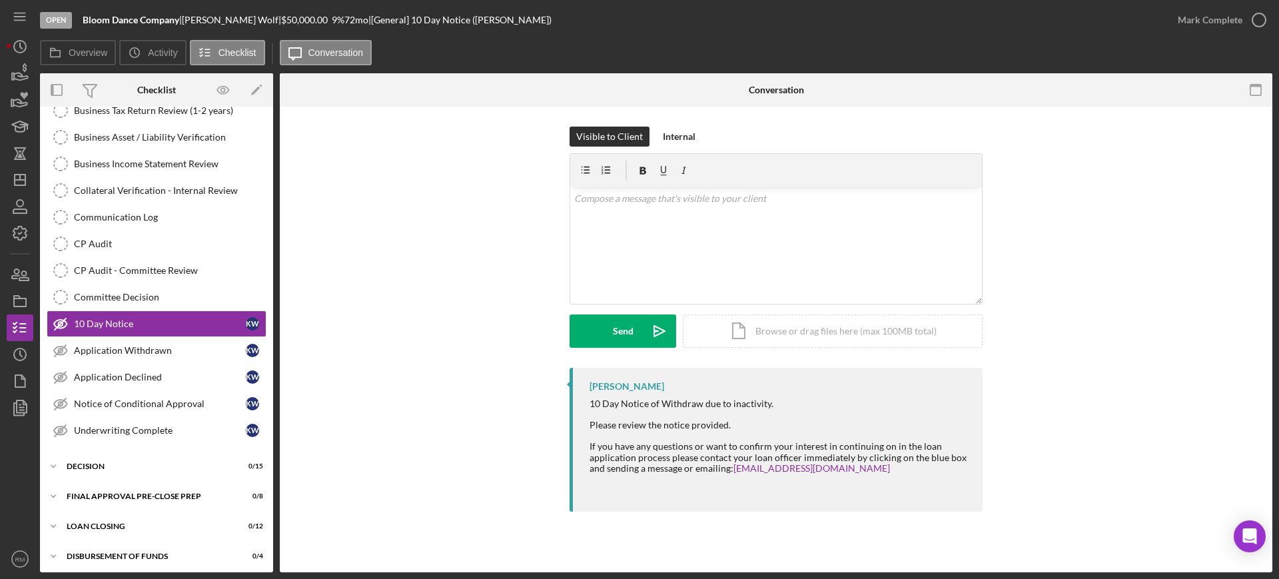
click at [764, 324] on form "v Color teal Color pink Remove color Add row above Add row below Add column bef…" at bounding box center [775, 250] width 413 height 194
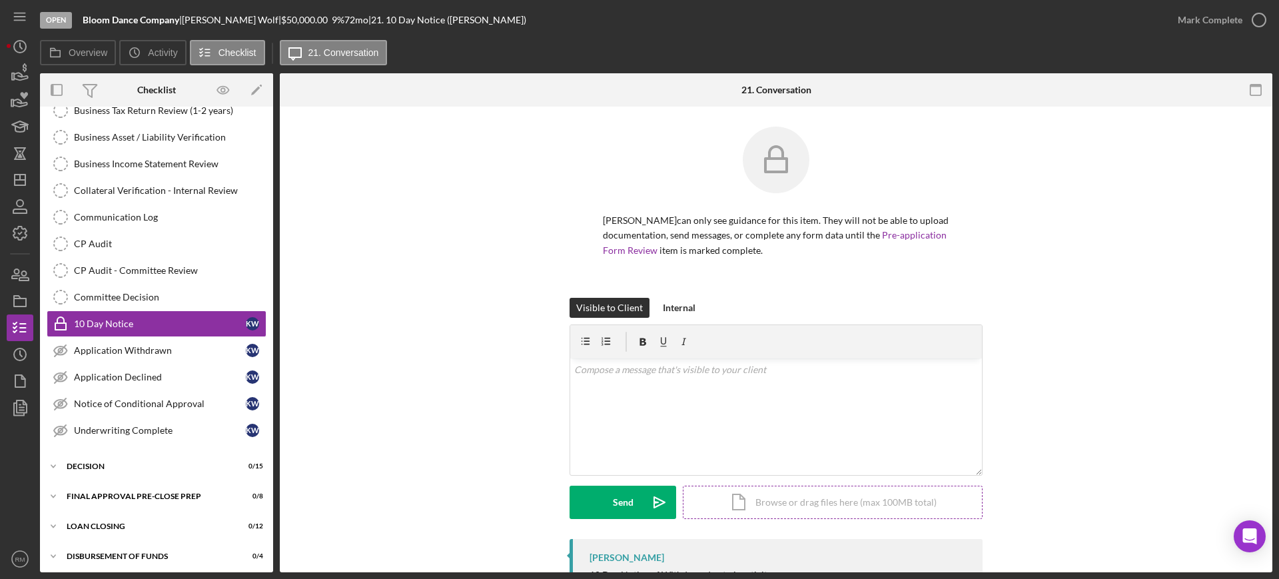
click at [776, 514] on div "Icon/Document Browse or drag files here (max 100MB total) Tap to choose files o…" at bounding box center [833, 501] width 300 height 33
click at [818, 390] on div "v Color teal Color pink Remove color Add row above Add row below Add column bef…" at bounding box center [776, 391] width 412 height 66
paste div
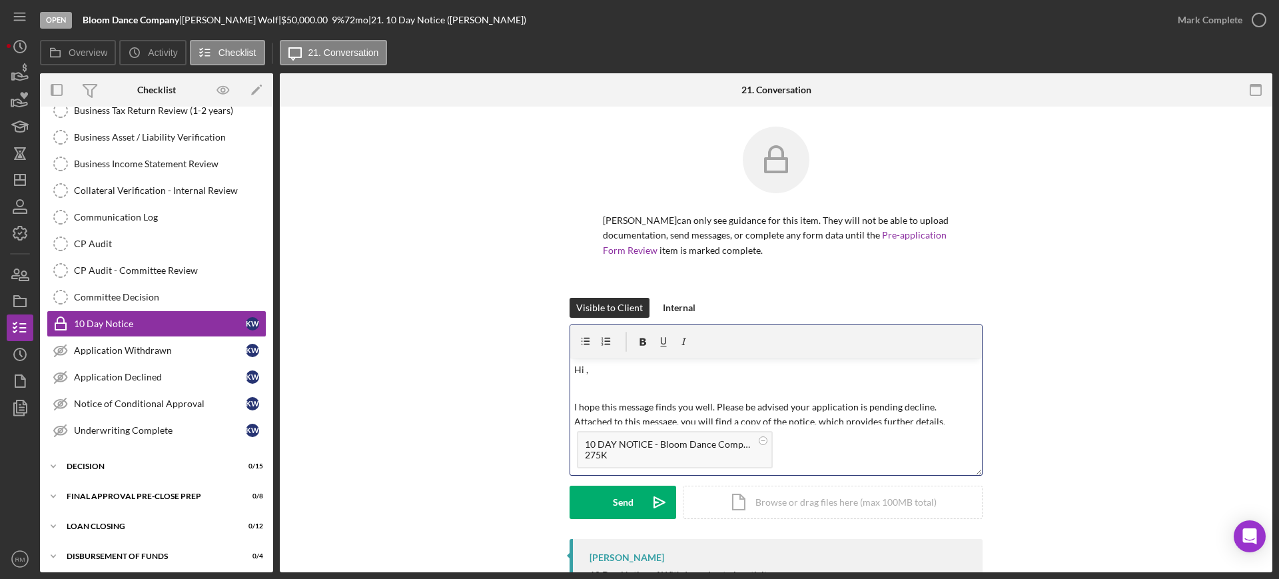
click at [690, 380] on div "v Color teal Color pink Remove color Add row above Add row below Add column bef…" at bounding box center [776, 391] width 412 height 66
click at [608, 495] on button "Send Icon/icon-invite-send" at bounding box center [622, 501] width 107 height 33
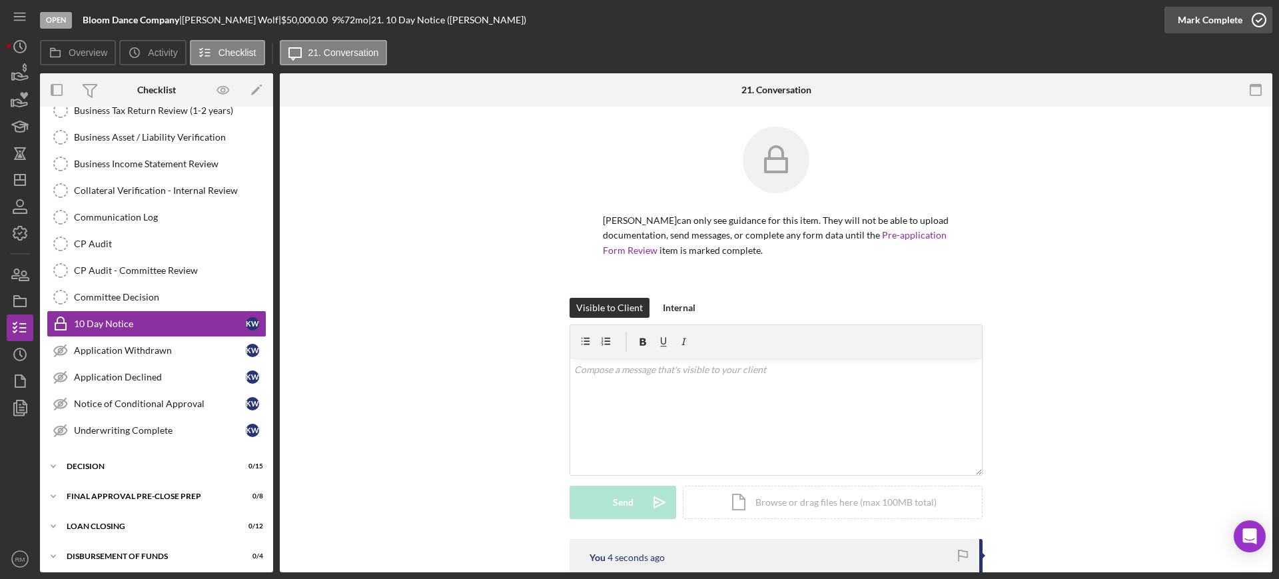
click at [1209, 19] on div "Mark Complete" at bounding box center [1209, 20] width 65 height 27
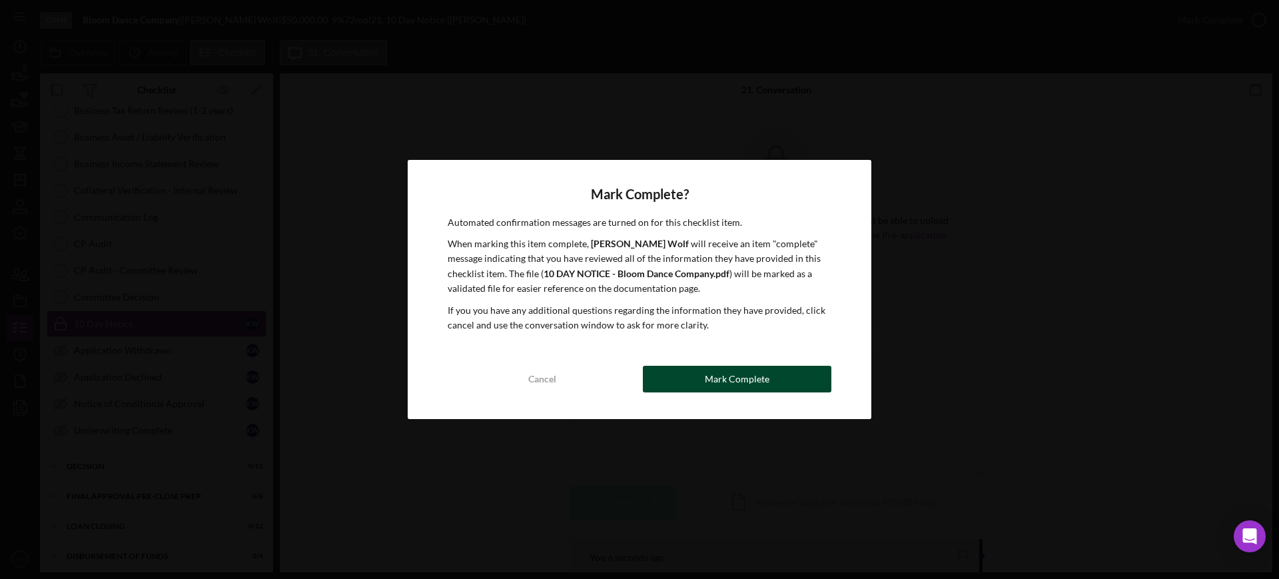
click at [794, 376] on button "Mark Complete" at bounding box center [737, 379] width 188 height 27
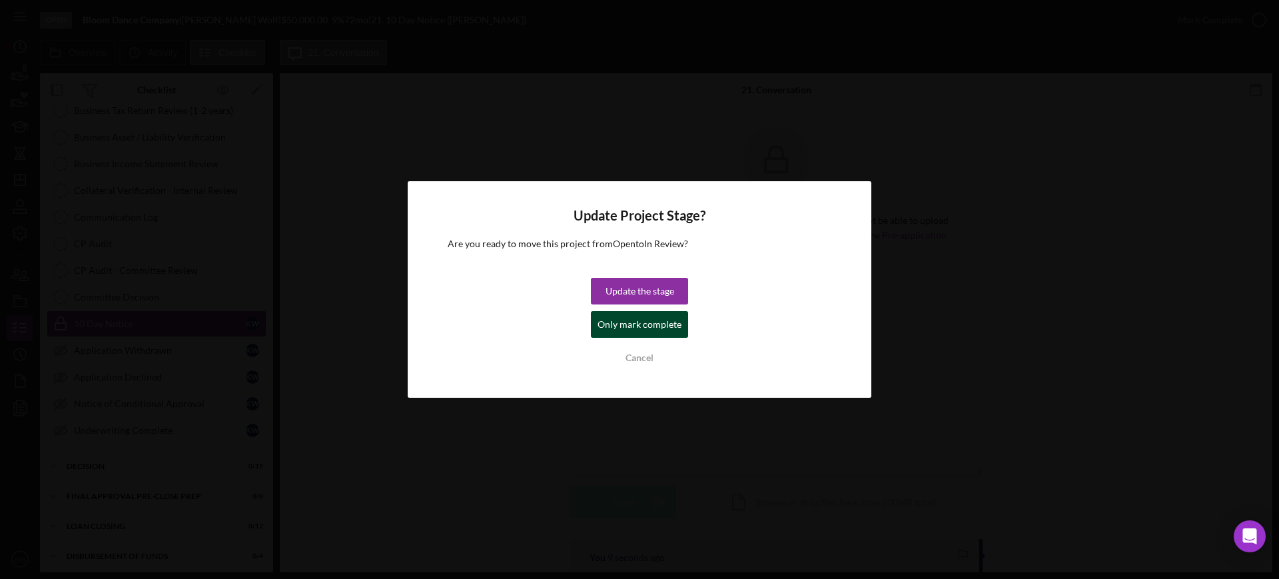
click at [632, 319] on div "Only mark complete" at bounding box center [639, 324] width 84 height 27
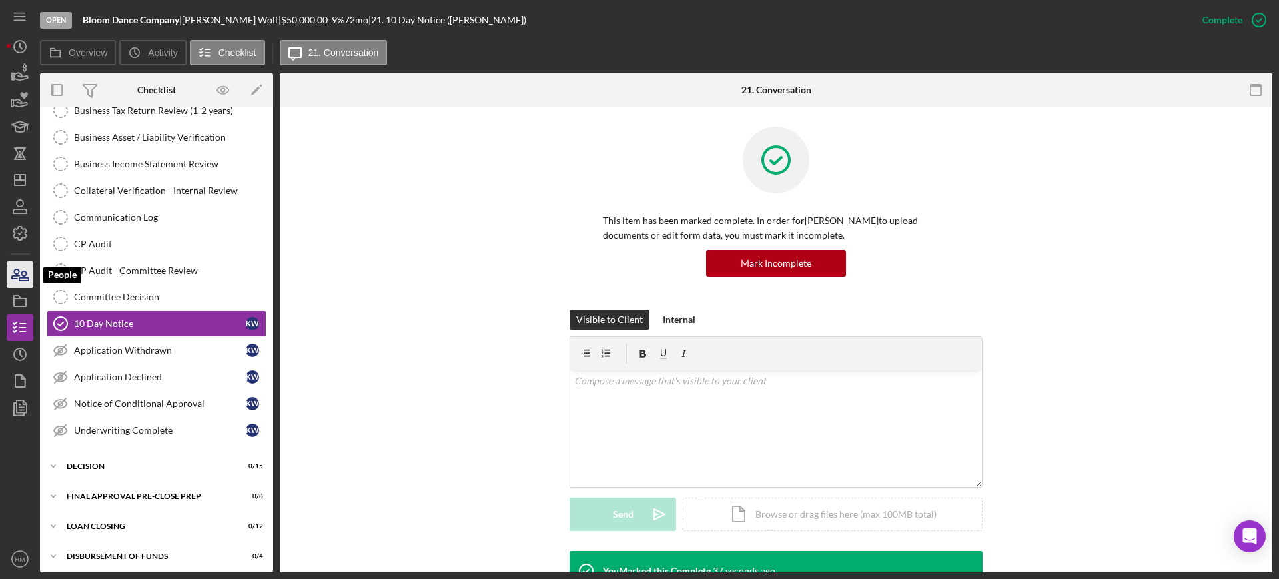
click at [19, 278] on icon "button" at bounding box center [23, 275] width 9 height 9
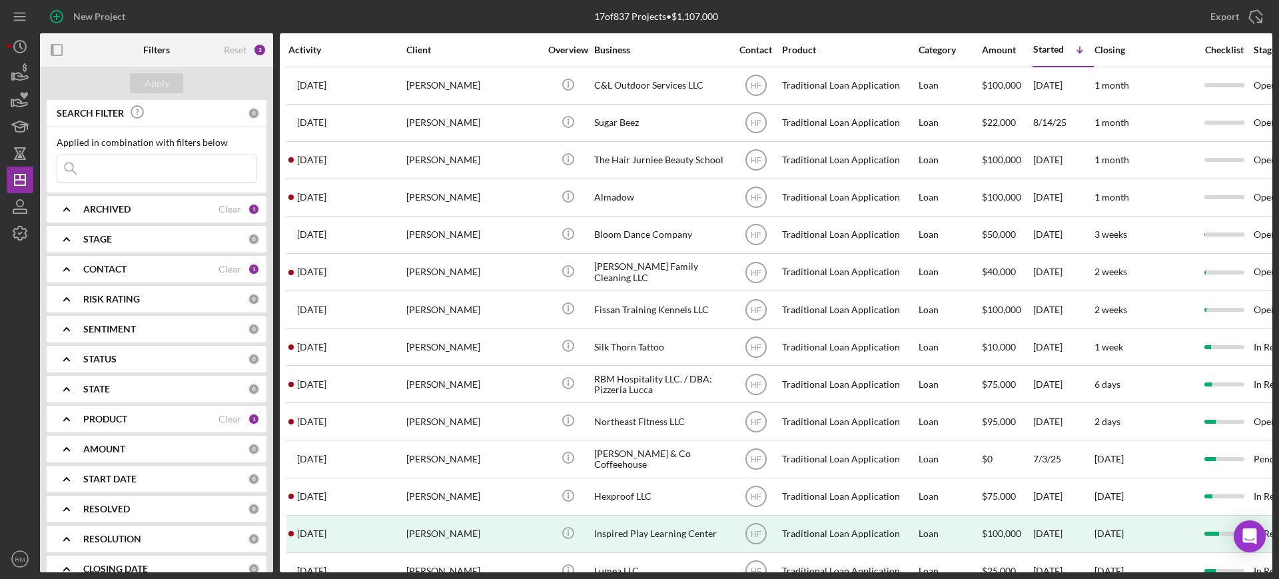
click at [182, 167] on input at bounding box center [156, 168] width 198 height 27
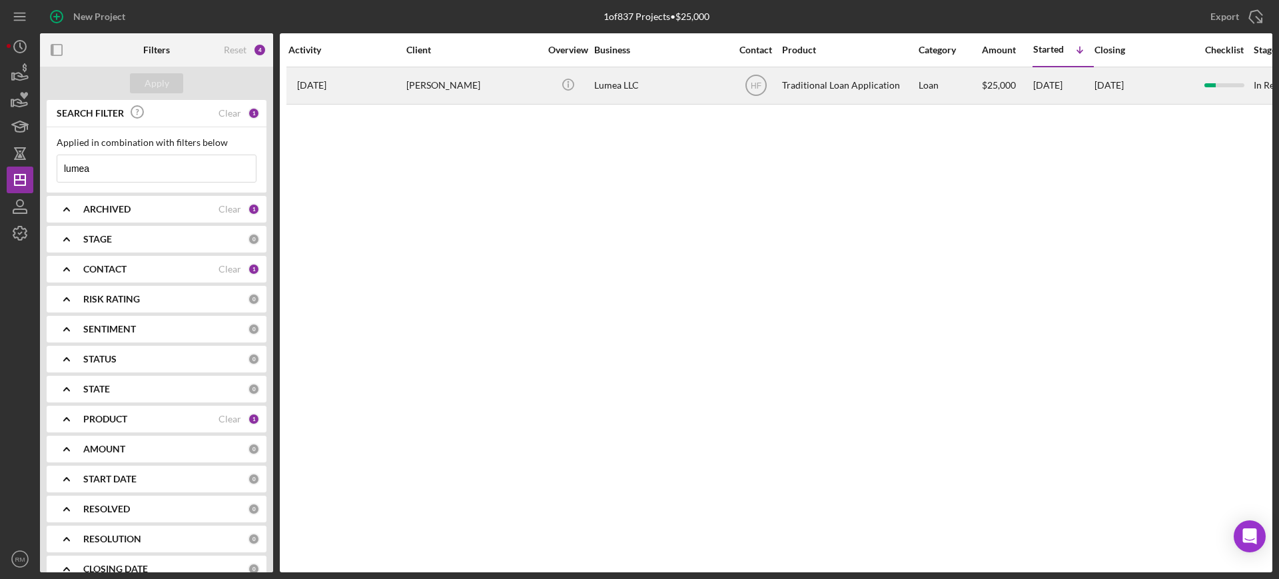
type input "lumea"
click at [398, 86] on div "[DATE] [PERSON_NAME]" at bounding box center [346, 85] width 117 height 35
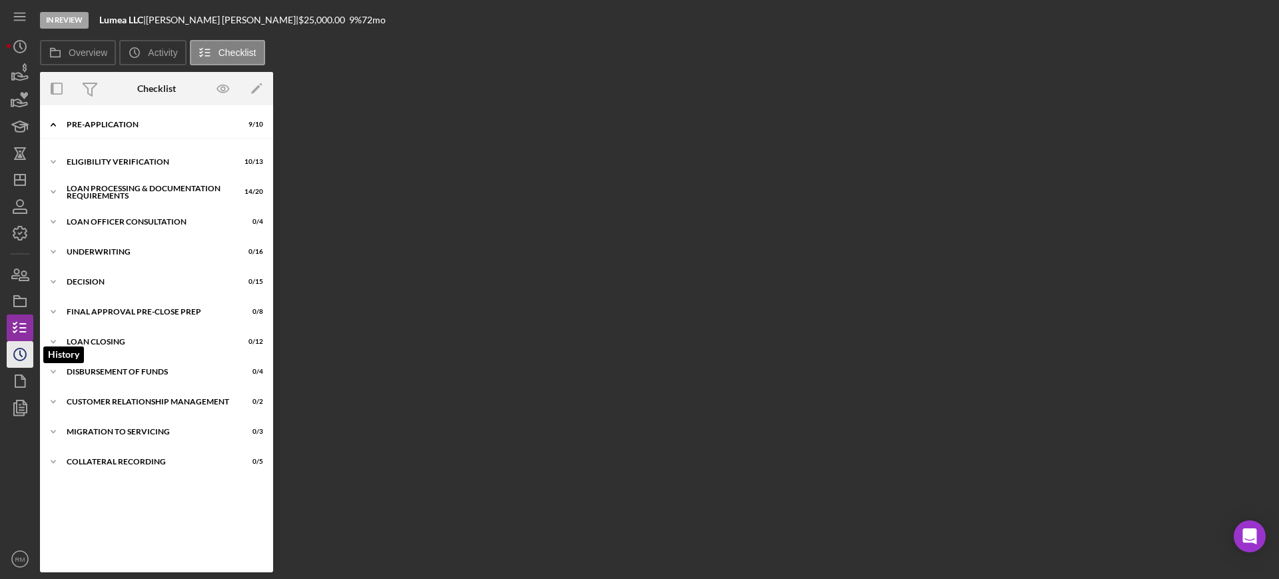
click at [27, 361] on icon "Icon/History" at bounding box center [19, 354] width 33 height 33
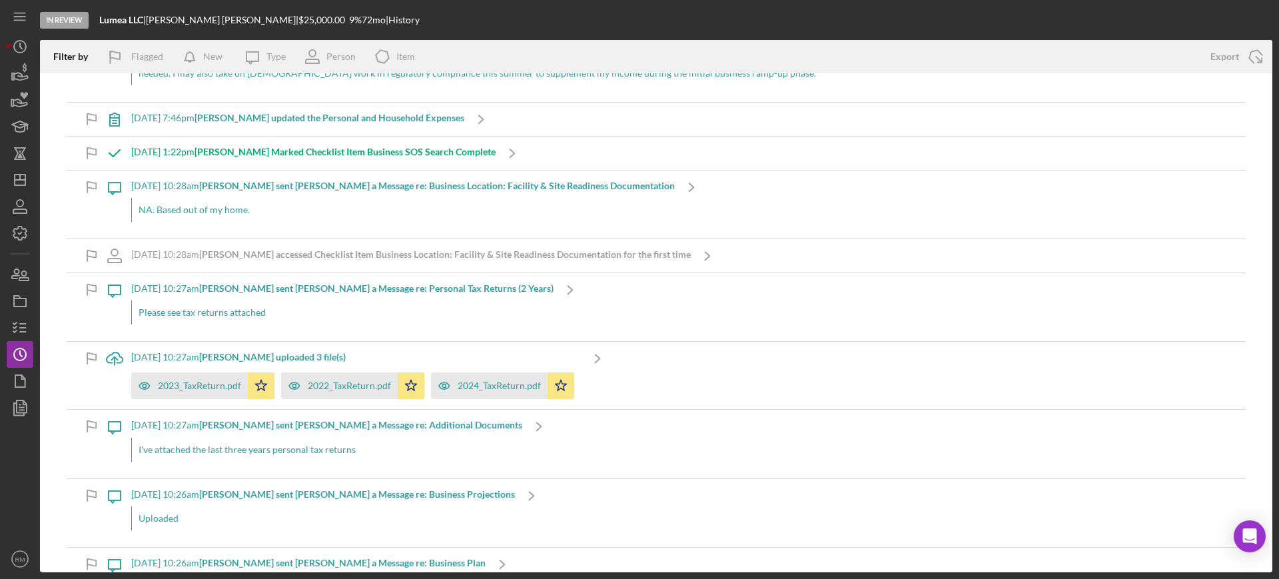
scroll to position [7221, 0]
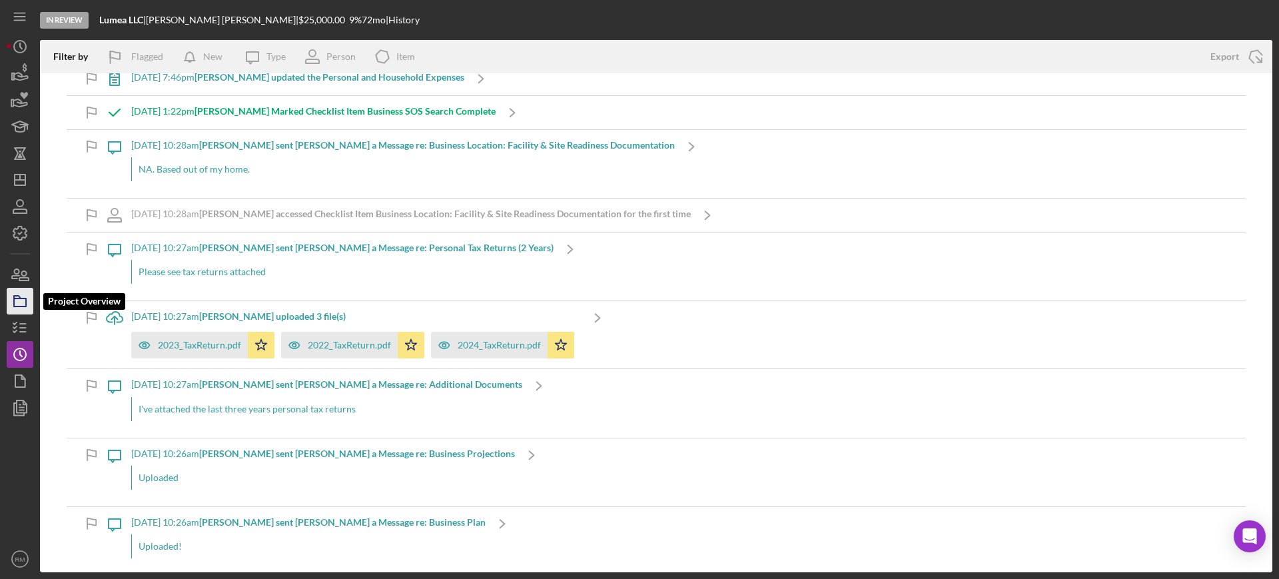
click at [24, 295] on icon "button" at bounding box center [19, 300] width 33 height 33
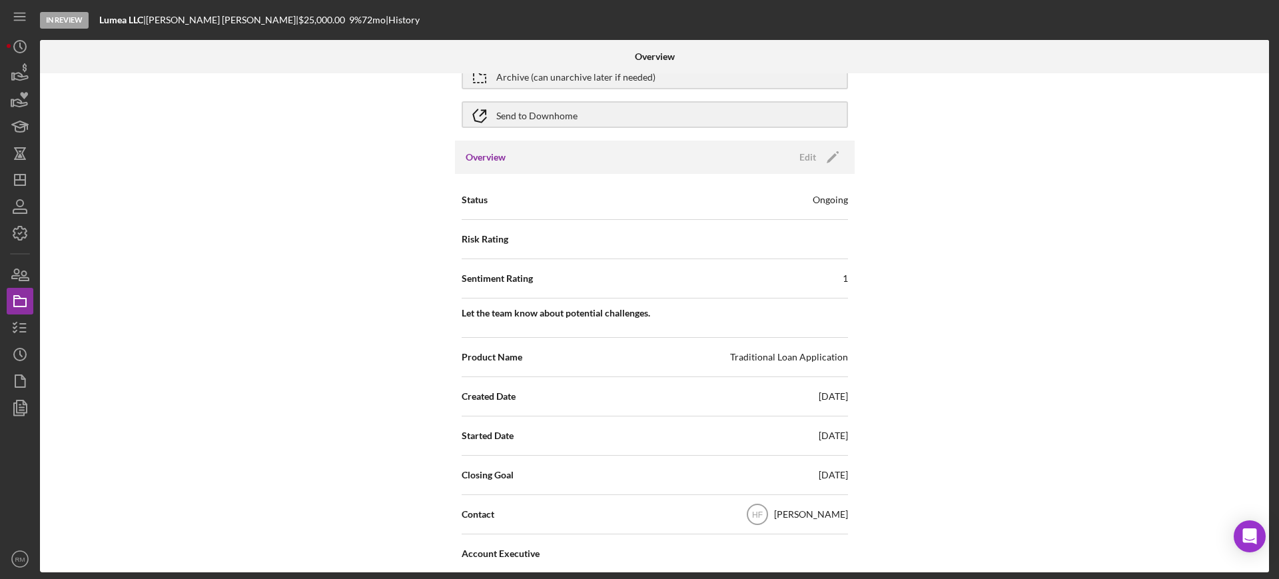
scroll to position [69, 0]
click at [30, 326] on icon "button" at bounding box center [19, 327] width 33 height 33
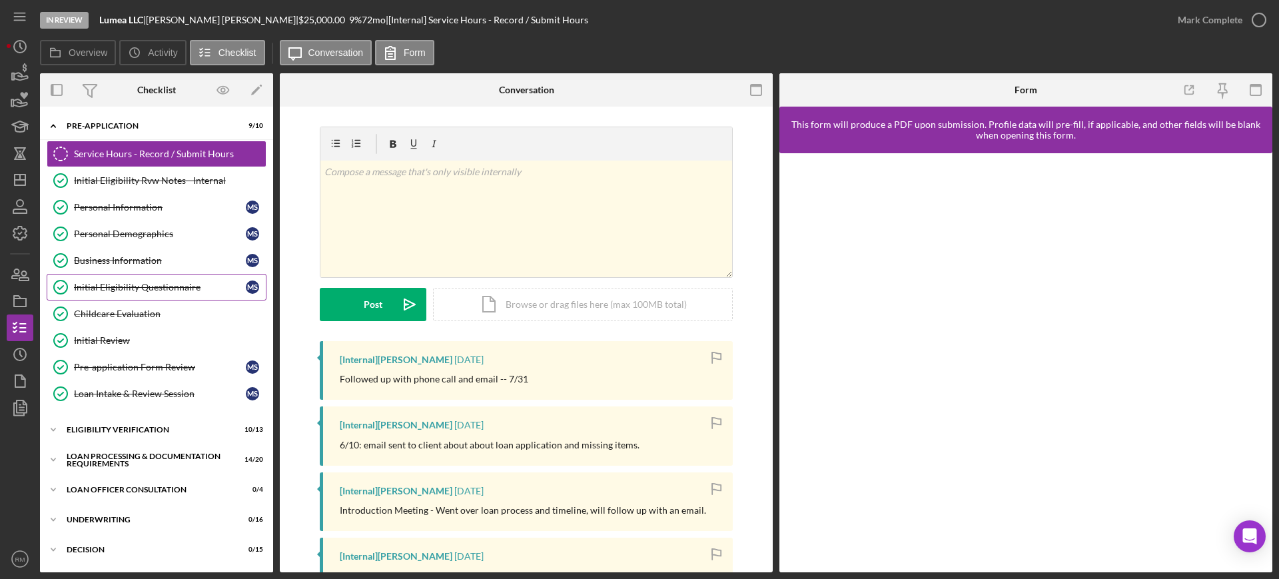
click at [164, 293] on link "Initial Eligibility Questionnaire Initial Eligibility Questionnaire M S" at bounding box center [157, 287] width 220 height 27
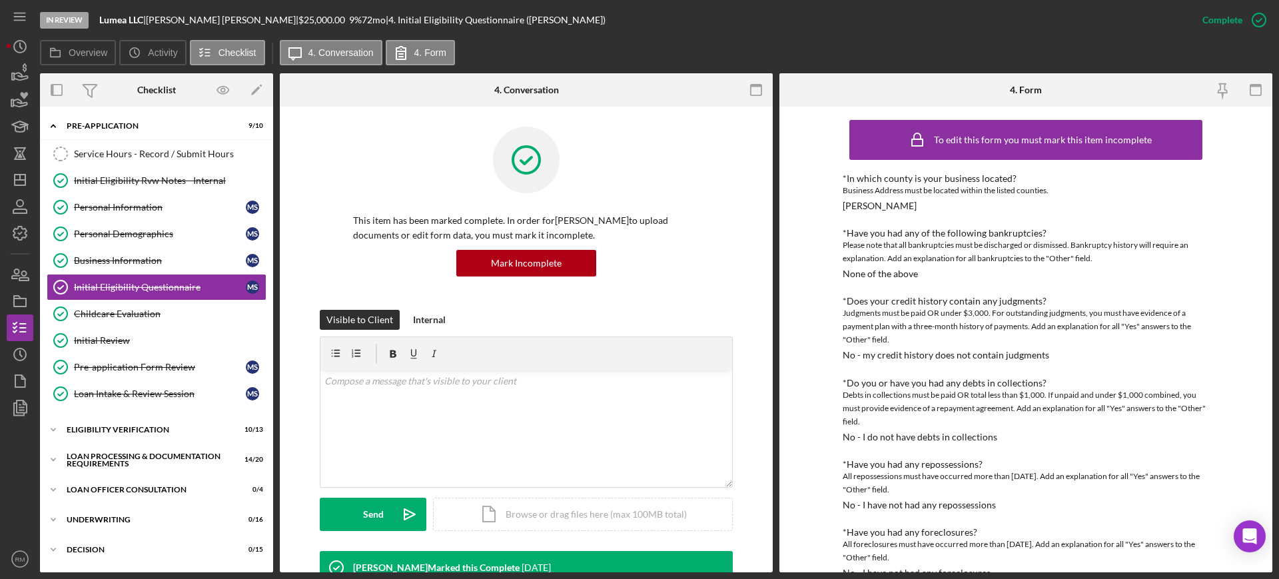
scroll to position [555, 0]
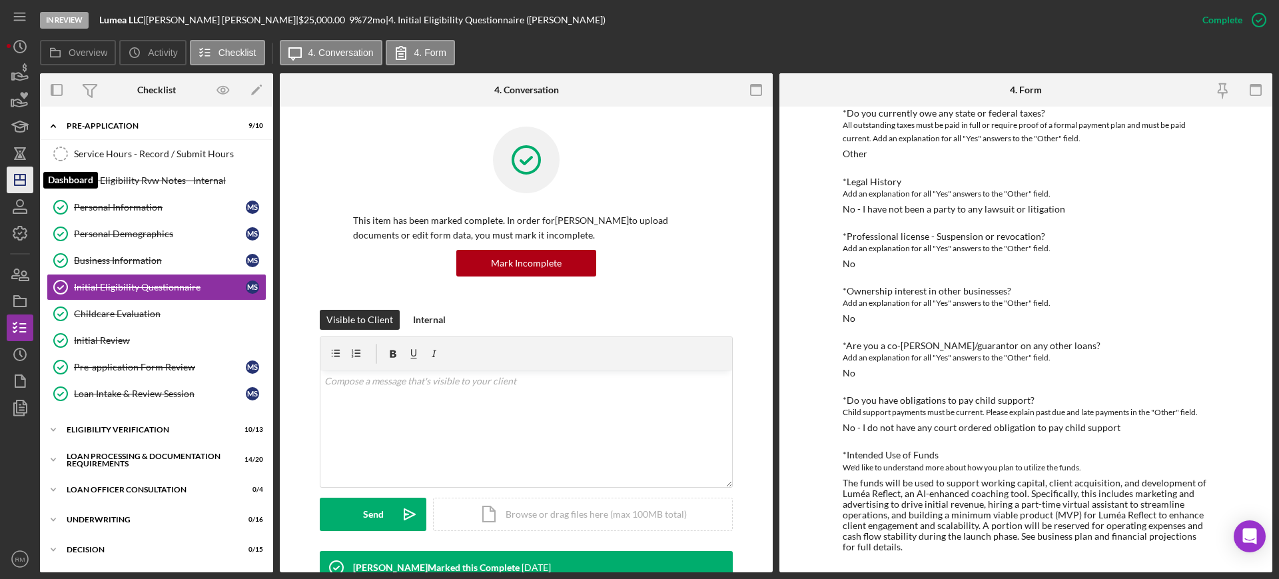
click at [22, 180] on icon "Icon/Dashboard" at bounding box center [19, 179] width 33 height 33
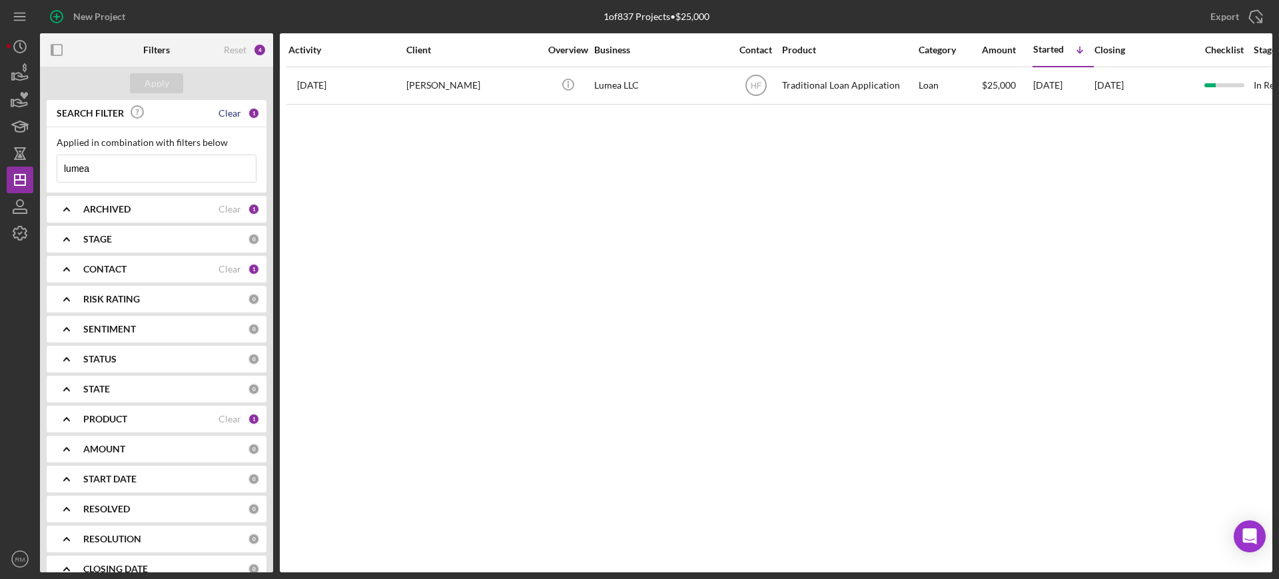
click at [229, 111] on div "Clear" at bounding box center [229, 113] width 23 height 11
click at [162, 93] on div "Apply" at bounding box center [156, 83] width 233 height 33
click at [146, 81] on div "Apply" at bounding box center [157, 83] width 25 height 20
